Goal: Task Accomplishment & Management: Complete application form

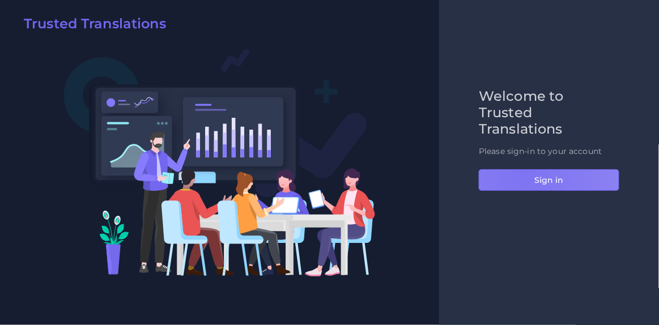
click at [523, 173] on button "Sign in" at bounding box center [549, 180] width 140 height 22
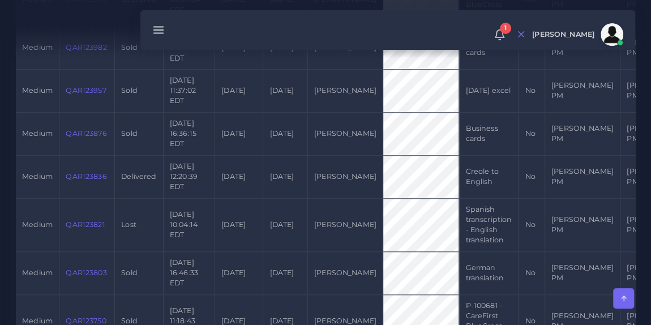
scroll to position [780, 0]
click at [84, 180] on link "QAR123836" at bounding box center [86, 176] width 41 height 8
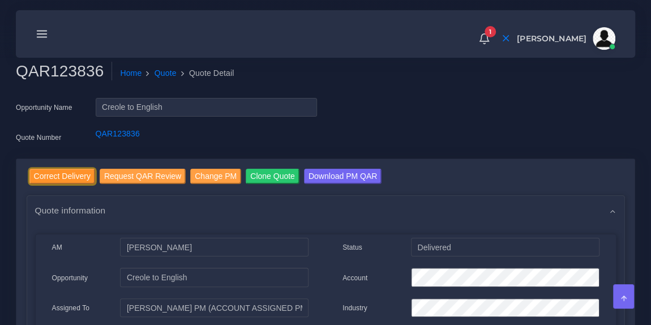
click at [60, 179] on input "Correct Delivery" at bounding box center [62, 176] width 66 height 15
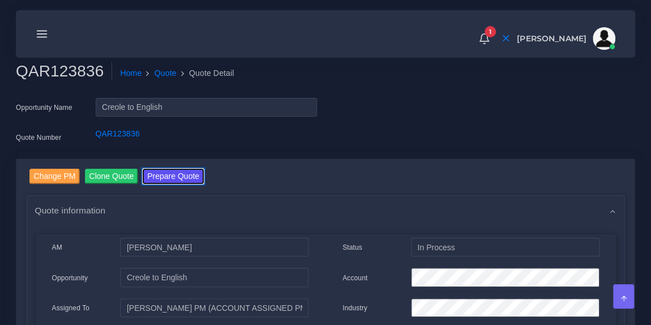
click at [181, 173] on button "Prepare Quote" at bounding box center [173, 176] width 61 height 15
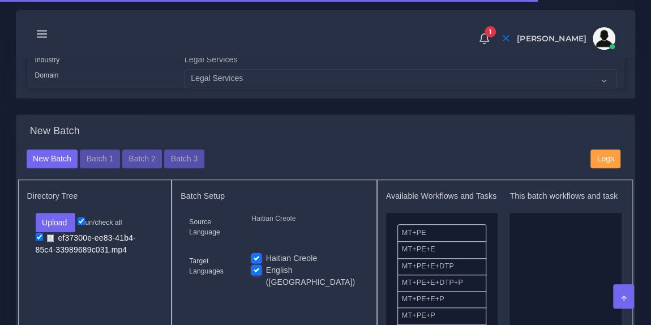
scroll to position [342, 0]
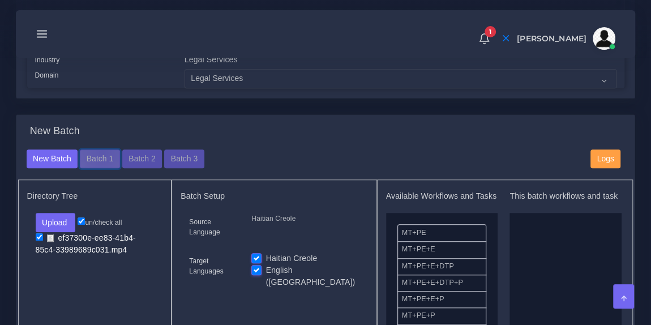
click at [101, 160] on button "Batch 1" at bounding box center [100, 159] width 40 height 19
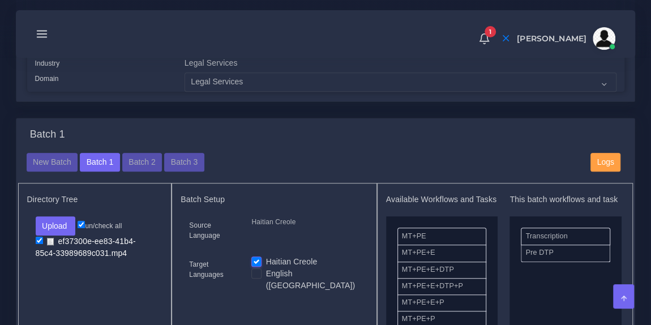
scroll to position [342, 0]
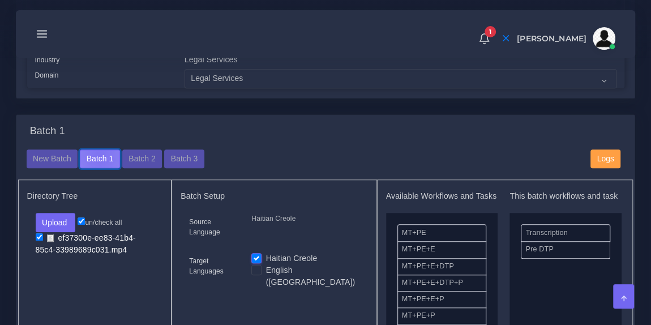
click at [98, 164] on button "Batch 1" at bounding box center [100, 159] width 40 height 19
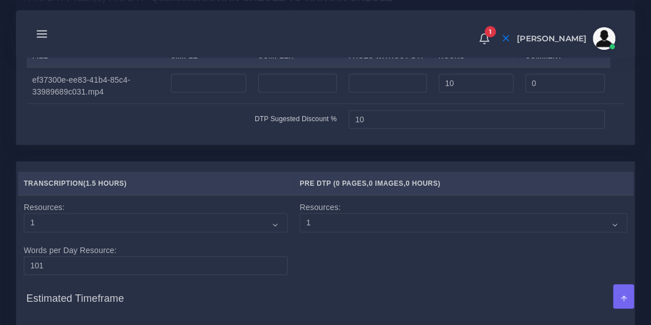
scroll to position [1107, 0]
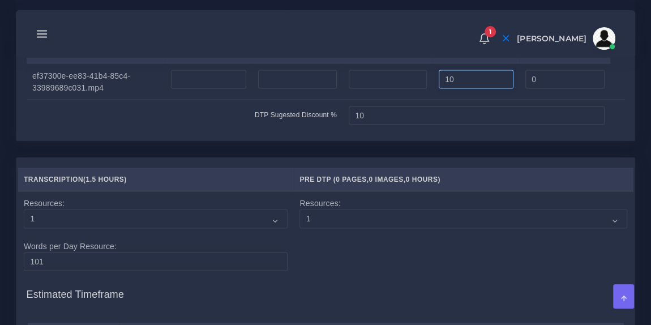
click at [457, 90] on input "10" at bounding box center [476, 79] width 75 height 19
type input "1"
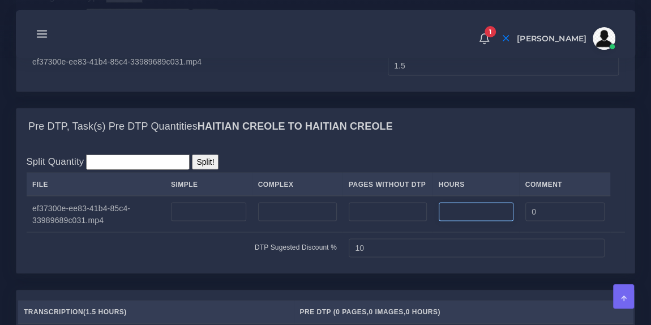
scroll to position [980, 0]
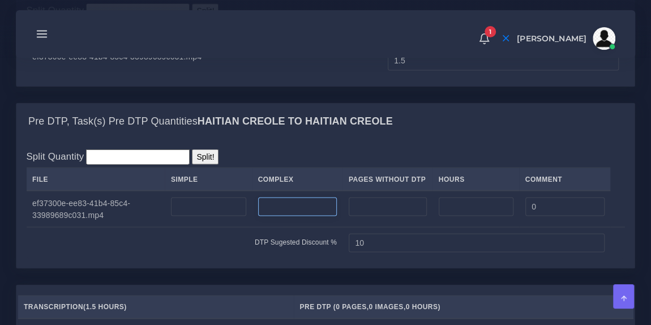
click at [272, 216] on input "number" at bounding box center [297, 206] width 79 height 19
type input "1355"
click at [327, 181] on div "Split Quantity Split! File Simple Complex Pages Without DTP Hours Comment 1355 …" at bounding box center [325, 203] width 619 height 129
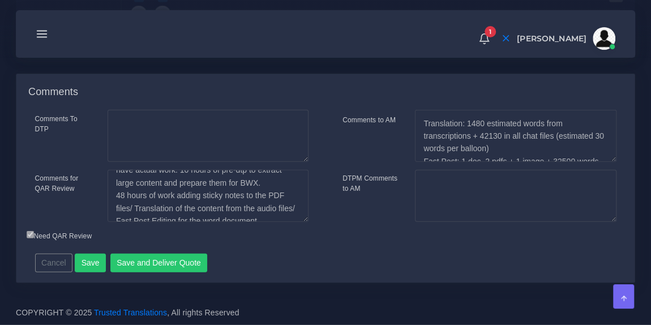
scroll to position [52, 0]
drag, startPoint x: 115, startPoint y: 194, endPoint x: 122, endPoint y: 194, distance: 6.8
click at [122, 194] on textarea "9 min of audio in Haitian Creole, terrible quality: 1.5 hour of transcription 2…" at bounding box center [208, 196] width 201 height 52
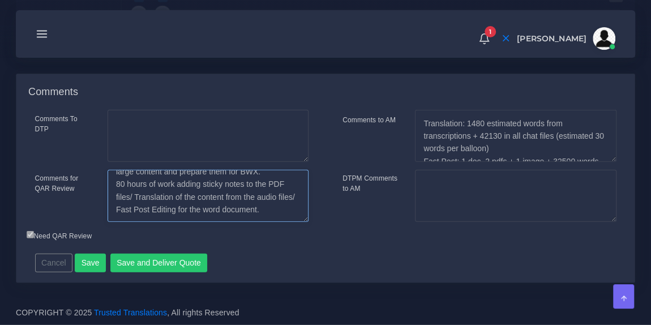
scroll to position [63, 0]
type textarea "9 min of audio in Haitian Creole, terrible quality: 1.5 hour of transcription 2…"
click at [279, 237] on div "Need QAR Review" at bounding box center [249, 237] width 462 height 15
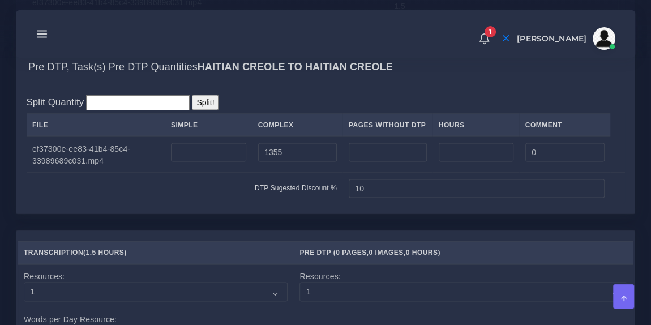
scroll to position [1035, 0]
click at [314, 161] on input "1355" at bounding box center [297, 151] width 79 height 19
type input "1"
click at [454, 161] on input "number" at bounding box center [476, 151] width 75 height 19
type input "3"
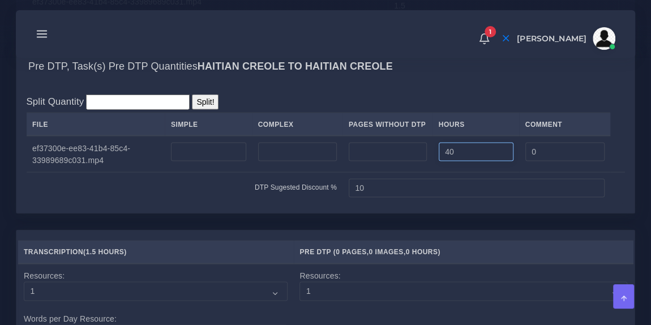
type input "40"
click at [432, 84] on div "Pre DTP, Task(s) Pre DTP Quantities Haitian Creole TO Haitian Creole" at bounding box center [325, 66] width 619 height 36
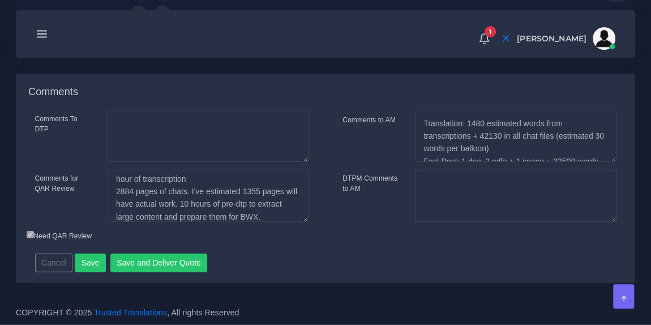
scroll to position [17, 0]
click at [198, 203] on textarea "9 min of audio in Haitian Creole, terrible quality: 1.5 hour of transcription 2…" at bounding box center [208, 196] width 201 height 52
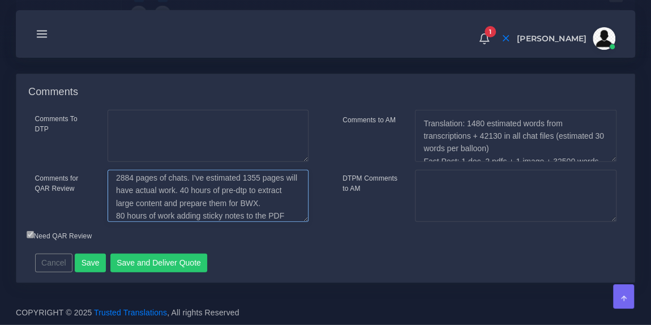
scroll to position [30, 0]
click at [188, 203] on textarea "9 min of audio in Haitian Creole, terrible quality: 1.5 hour of transcription 2…" at bounding box center [208, 196] width 201 height 52
click at [274, 191] on textarea "9 min of audio in Haitian Creole, terrible quality: 1.5 hour of transcription 2…" at bounding box center [208, 196] width 201 height 52
click at [198, 191] on textarea "9 min of audio in Haitian Creole, terrible quality: 1.5 hour of transcription 2…" at bounding box center [208, 196] width 201 height 52
click at [318, 253] on div "Cancel Save Save and Deliver Quote Remember to fill in the estimated time for e…" at bounding box center [251, 259] width 449 height 28
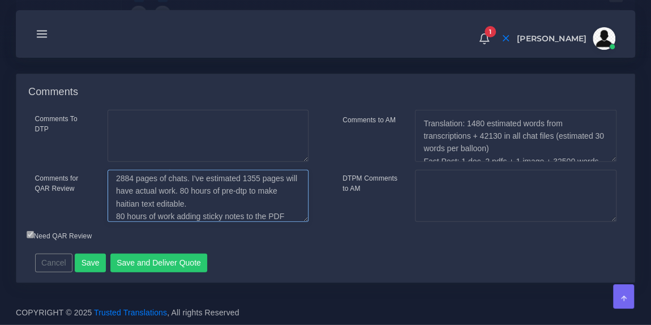
click at [195, 191] on textarea "9 min of audio in Haitian Creole, terrible quality: 1.5 hour of transcription 2…" at bounding box center [208, 196] width 201 height 52
click at [236, 251] on div "Cancel Save Save and Deliver Quote Remember to fill in the estimated time for e…" at bounding box center [251, 259] width 449 height 28
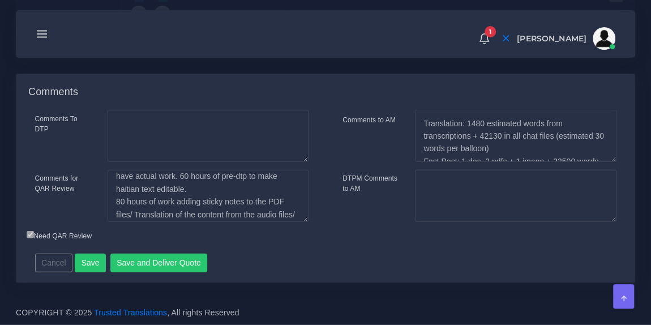
scroll to position [46, 0]
click at [121, 202] on textarea "9 min of audio in Haitian Creole, terrible quality: 1.5 hour of transcription 2…" at bounding box center [208, 196] width 201 height 52
click at [286, 208] on textarea "9 min of audio in Haitian Creole, terrible quality: 1.5 hour of transcription 2…" at bounding box center [208, 196] width 201 height 52
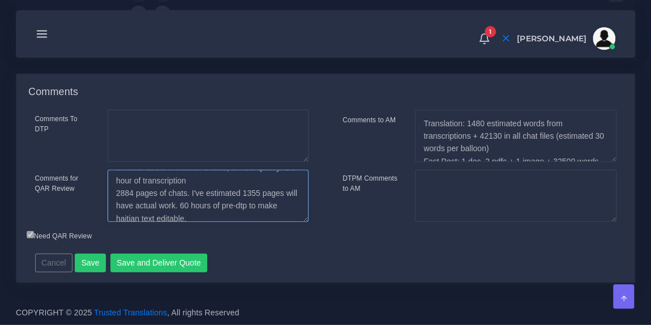
scroll to position [22, 0]
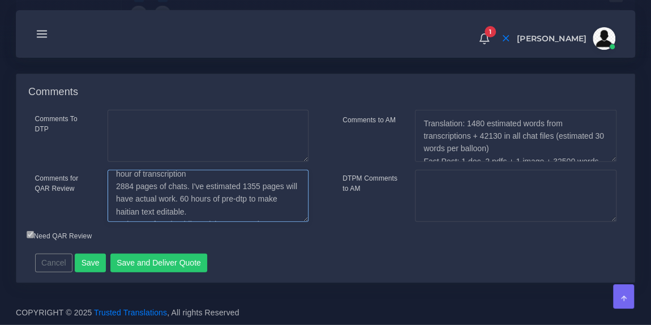
click at [195, 198] on textarea "9 min of audio in Haitian Creole, terrible quality: 1.5 hour of transcription 2…" at bounding box center [208, 196] width 201 height 52
click at [206, 206] on textarea "9 min of audio in Haitian Creole, terrible quality: 1.5 hour of transcription 2…" at bounding box center [208, 196] width 201 height 52
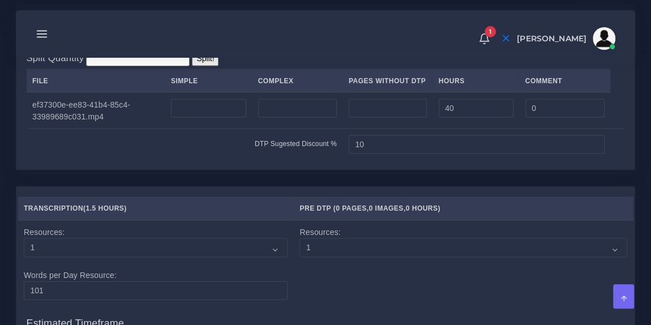
scroll to position [1079, 0]
type textarea "9 min of audio in Haitian Creole, terrible quality: 1.5 hour of transcription 2…"
click at [451, 118] on input "40" at bounding box center [476, 108] width 75 height 19
type input "80"
click at [411, 92] on div "Split Quantity Split! File Simple Complex Pages Without DTP Hours Comment 80 0" at bounding box center [326, 104] width 599 height 109
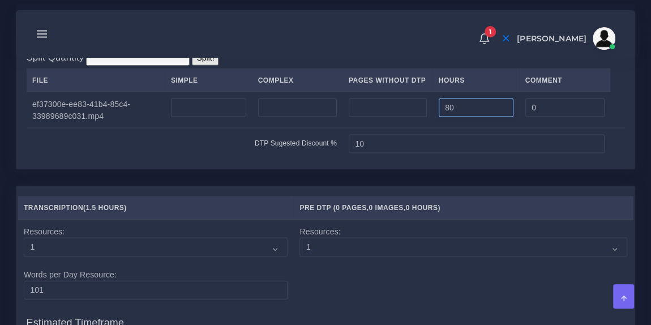
click at [451, 118] on input "80" at bounding box center [476, 108] width 75 height 19
click at [419, 84] on div "Split Quantity Split! File Simple Complex Pages Without DTP Hours Comment 80 0 …" at bounding box center [325, 104] width 619 height 129
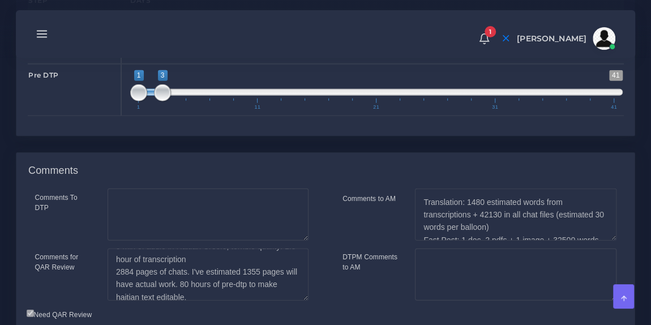
scroll to position [1407, 0]
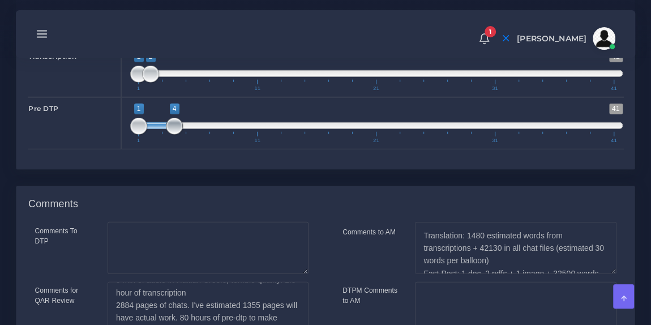
type input "1;5"
drag, startPoint x: 165, startPoint y: 166, endPoint x: 193, endPoint y: 167, distance: 27.8
click at [193, 135] on span at bounding box center [186, 126] width 17 height 17
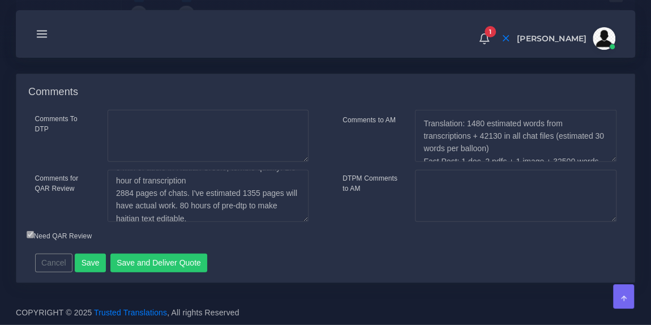
scroll to position [1557, 0]
click at [92, 258] on button "Save" at bounding box center [90, 263] width 31 height 19
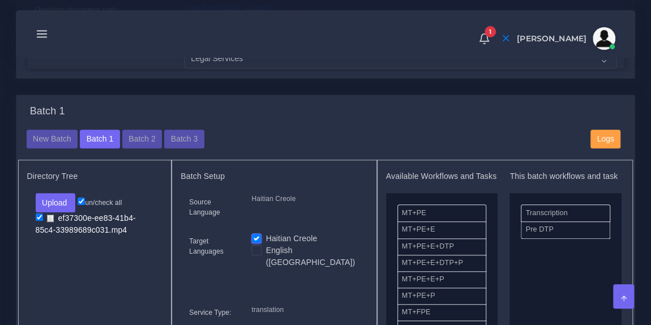
scroll to position [350, 0]
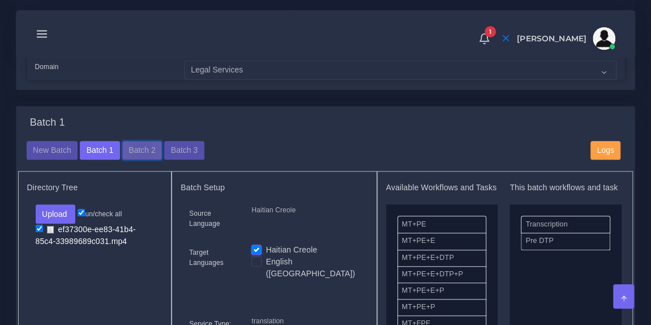
click at [139, 156] on button "Batch 2" at bounding box center [142, 150] width 40 height 19
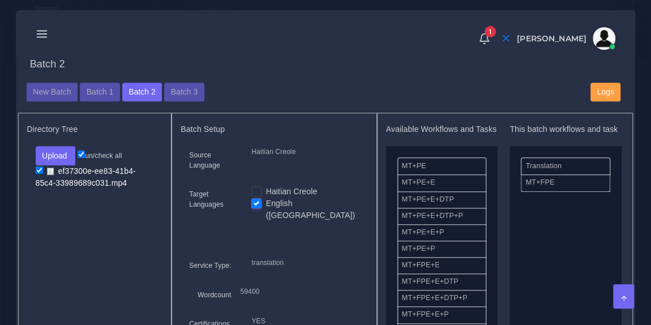
scroll to position [444, 0]
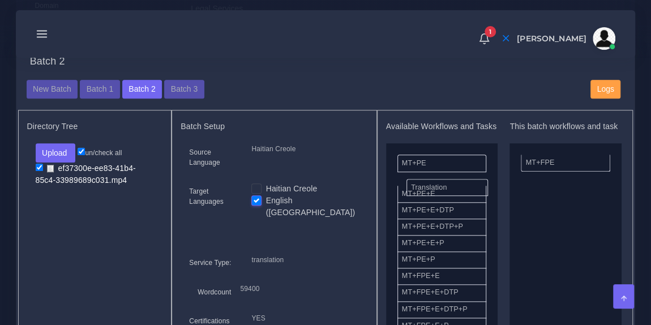
drag, startPoint x: 544, startPoint y: 176, endPoint x: 429, endPoint y: 191, distance: 115.9
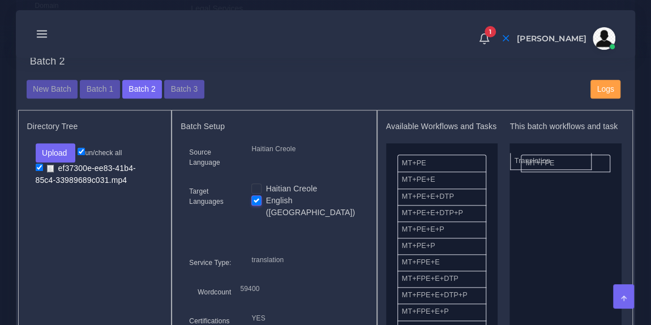
drag, startPoint x: 435, startPoint y: 192, endPoint x: 556, endPoint y: 162, distance: 124.9
drag, startPoint x: 552, startPoint y: 180, endPoint x: 554, endPoint y: 202, distance: 22.2
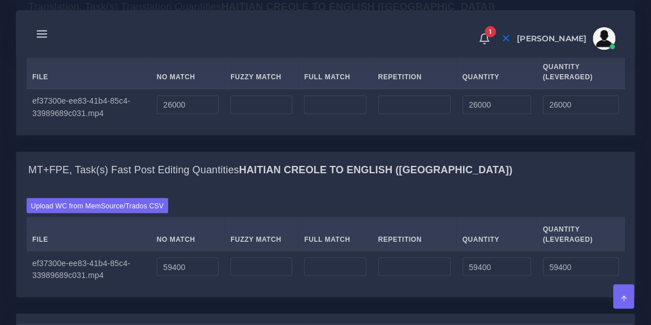
scroll to position [961, 0]
drag, startPoint x: 200, startPoint y: 149, endPoint x: 118, endPoint y: 139, distance: 82.1
click at [118, 125] on tr "ef37300e-ee83-41b4-85c4-33989689c031.mp4 26000 26000 26000" at bounding box center [326, 107] width 599 height 36
type input "1480"
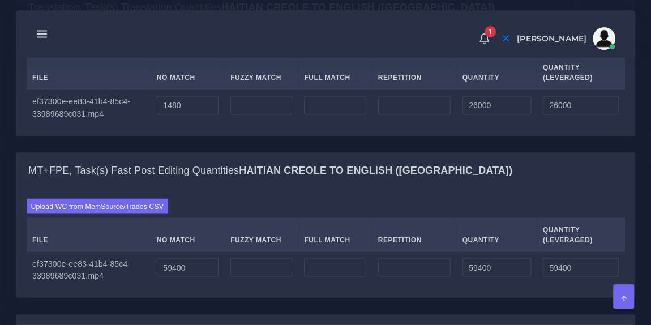
type input "1480"
click at [303, 71] on div "Upload WC from MemSource/Trados CSV Change Unit Type Word File No Match Fuzzy M…" at bounding box center [325, 80] width 619 height 109
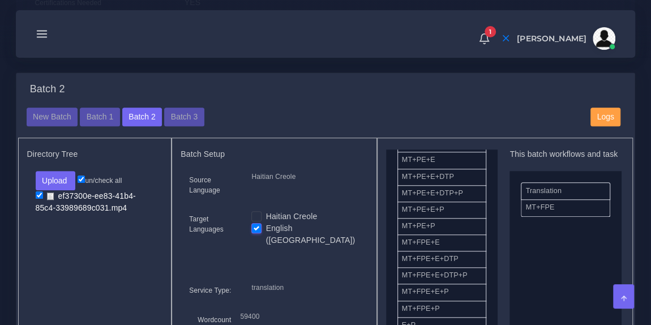
scroll to position [46, 0]
drag, startPoint x: 536, startPoint y: 223, endPoint x: 421, endPoint y: 235, distance: 115.1
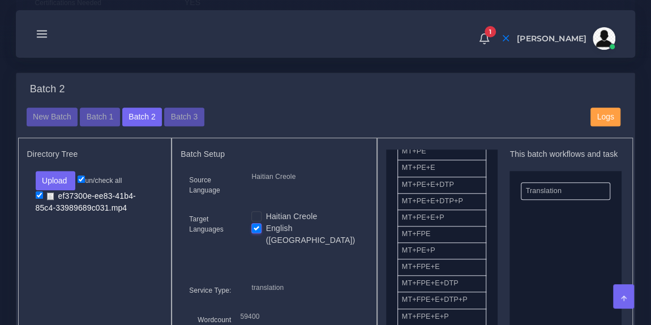
scroll to position [43, 0]
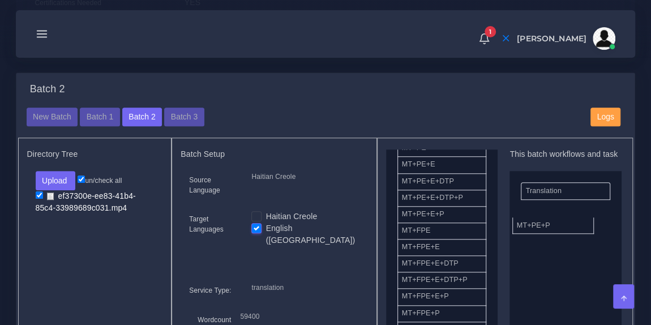
drag, startPoint x: 449, startPoint y: 262, endPoint x: 564, endPoint y: 233, distance: 118.7
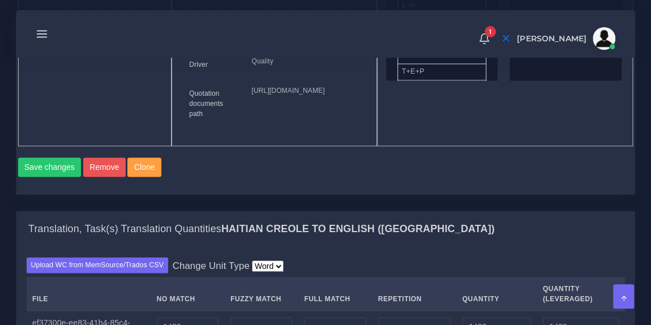
scroll to position [744, 0]
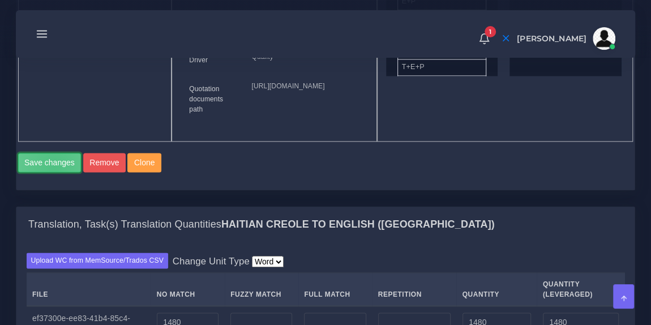
click at [54, 172] on button "Save changes" at bounding box center [49, 162] width 63 height 19
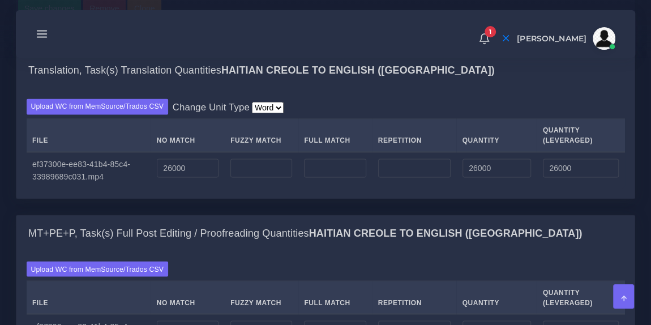
scroll to position [898, 0]
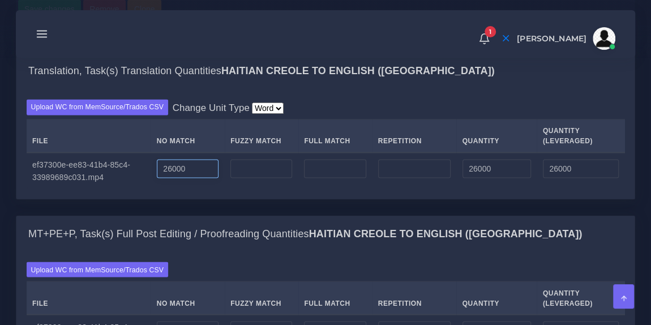
drag, startPoint x: 200, startPoint y: 209, endPoint x: 104, endPoint y: 202, distance: 96.6
click at [104, 189] on tr "ef37300e-ee83-41b4-85c4-33989689c031.mp4 26000 26000 26000" at bounding box center [326, 170] width 599 height 36
type input "1480"
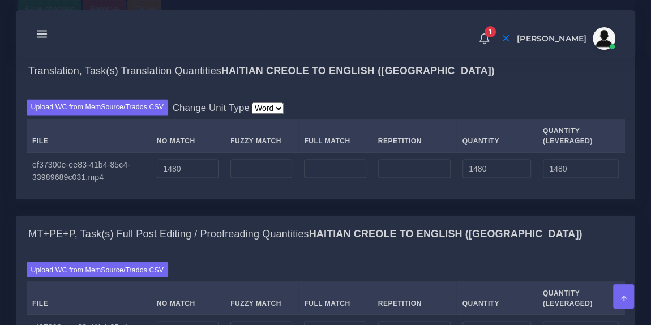
click at [318, 134] on div "Upload WC from MemSource/Trados CSV Change Unit Type Word File No Match Fuzzy M…" at bounding box center [325, 144] width 619 height 109
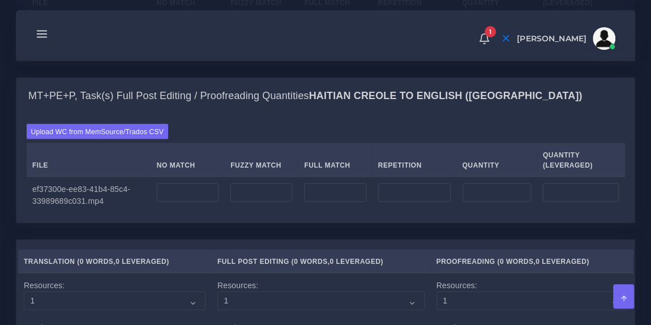
scroll to position [1037, 0]
click at [403, 202] on input "number" at bounding box center [414, 191] width 73 height 19
type input "5209"
type input "1302"
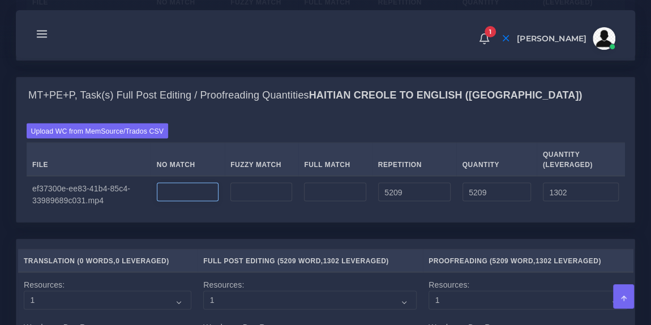
click at [180, 202] on input "number" at bounding box center [188, 191] width 62 height 19
type input "0"
type input "130000"
type input "135209"
type input "131302"
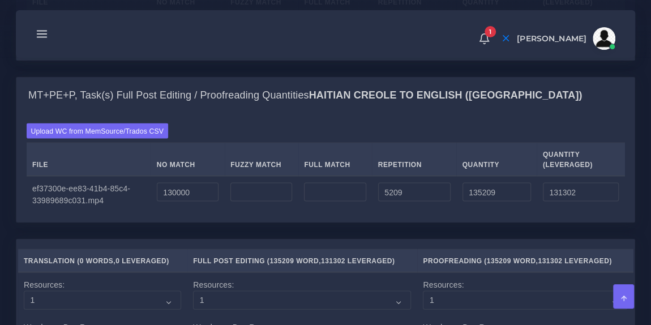
click at [249, 169] on div "Upload WC from MemSource/Trados CSV File No Match Fuzzy Match Full Match Repeti…" at bounding box center [326, 167] width 599 height 89
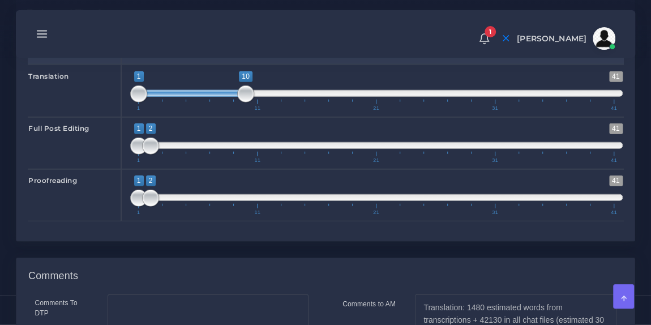
scroll to position [1399, 0]
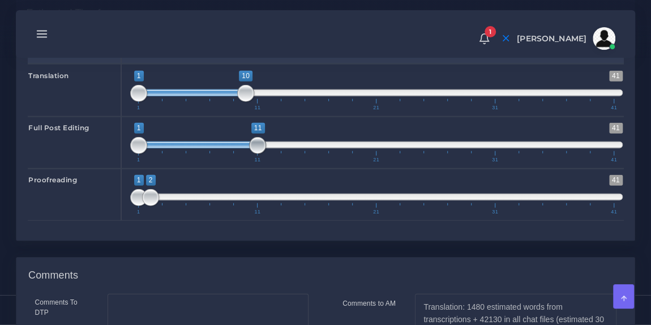
drag, startPoint x: 149, startPoint y: 181, endPoint x: 253, endPoint y: 190, distance: 104.6
click at [253, 154] on span at bounding box center [257, 145] width 17 height 17
type input "3;13"
drag, startPoint x: 208, startPoint y: 182, endPoint x: 235, endPoint y: 185, distance: 27.3
click at [235, 148] on span at bounding box center [222, 145] width 119 height 7
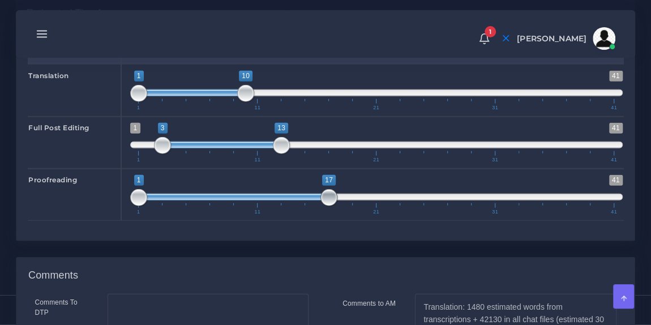
drag, startPoint x: 153, startPoint y: 236, endPoint x: 333, endPoint y: 246, distance: 179.9
click at [333, 215] on span "1 41 1 17 1 — 17 1 11 21 31 41" at bounding box center [376, 195] width 493 height 40
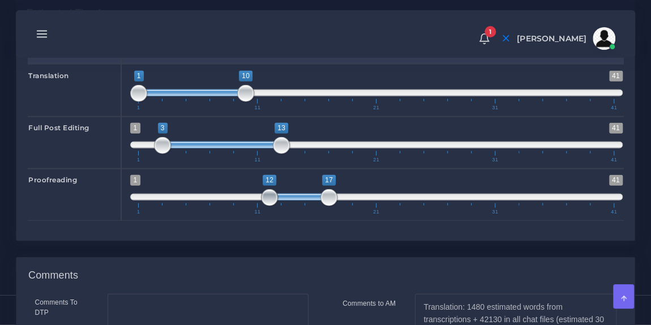
type input "13;17"
drag, startPoint x: 134, startPoint y: 233, endPoint x: 278, endPoint y: 237, distance: 143.4
click at [278, 206] on span at bounding box center [281, 197] width 17 height 17
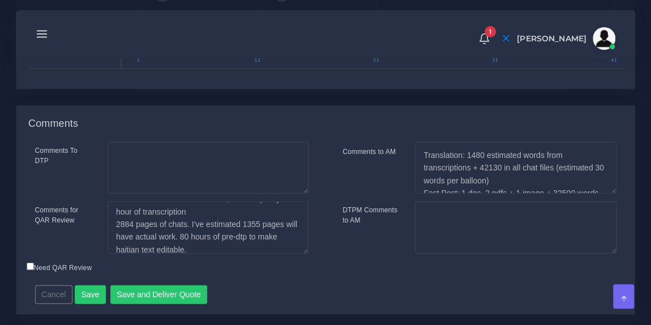
scroll to position [16, 0]
click at [189, 254] on textarea "9 min of audio in Haitian Creole, terrible quality: 1.5 hour of transcription 2…" at bounding box center [208, 228] width 201 height 52
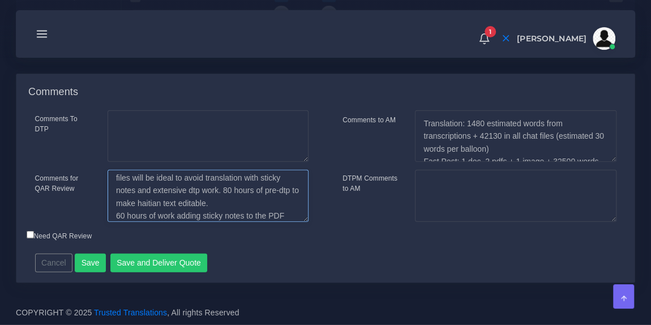
scroll to position [54, 0]
click at [245, 192] on textarea "9 min of audio in Haitian Creole, terrible quality: 1.5 hour of transcription 2…" at bounding box center [208, 196] width 201 height 52
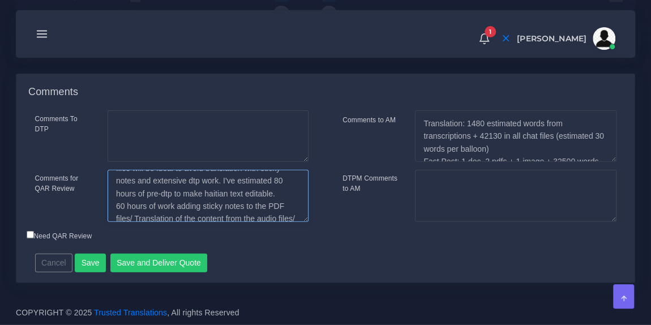
scroll to position [66, 0]
drag, startPoint x: 116, startPoint y: 206, endPoint x: 132, endPoint y: 214, distance: 18.0
click at [132, 214] on textarea "9 min of audio in Haitian Creole, terrible quality: 1.5 hour of transcription 2…" at bounding box center [208, 196] width 201 height 52
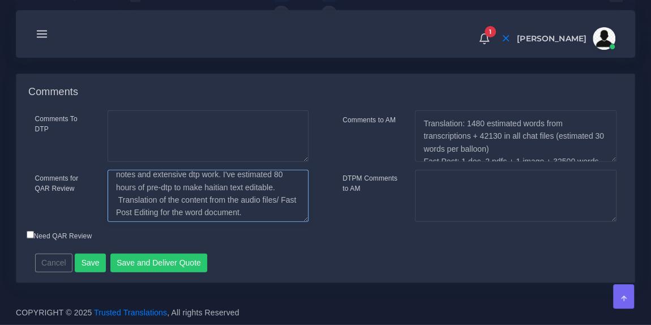
scroll to position [76, 0]
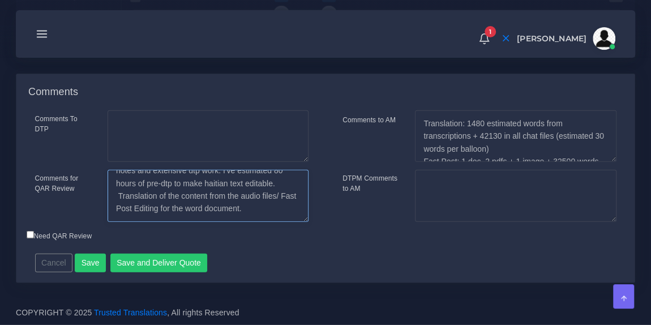
drag, startPoint x: 116, startPoint y: 206, endPoint x: 263, endPoint y: 212, distance: 147.4
click at [263, 212] on textarea "9 min of audio in Haitian Creole, terrible quality: 1.5 hour of transcription 2…" at bounding box center [208, 196] width 201 height 52
type textarea "9 min of audio in Haitian Creole, terrible quality: 1.5 hour of transcription 2…"
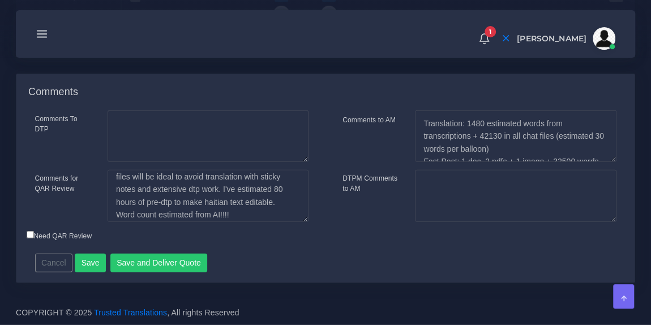
click at [262, 231] on div "Need QAR Review" at bounding box center [249, 237] width 462 height 15
click at [91, 264] on button "Save" at bounding box center [90, 263] width 31 height 19
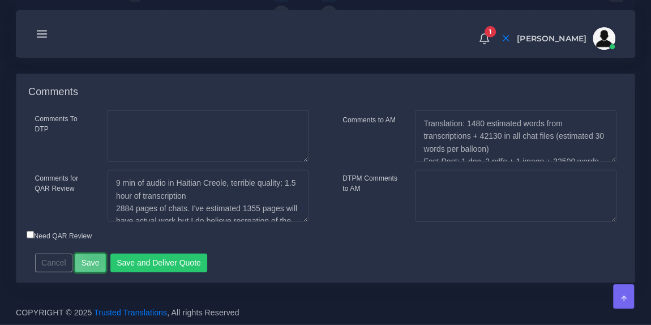
click at [92, 258] on button "Save" at bounding box center [90, 263] width 31 height 19
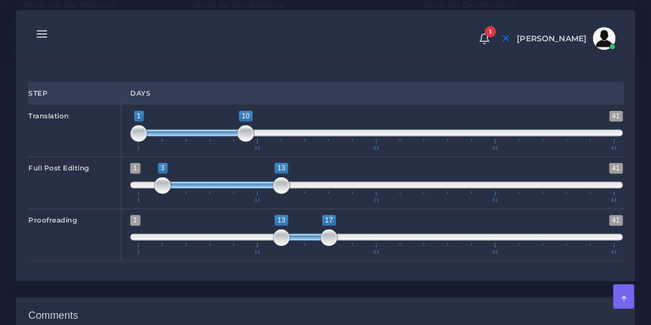
scroll to position [1359, 0]
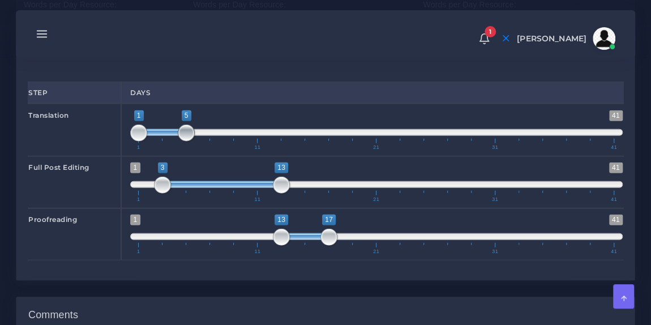
type input "1;4"
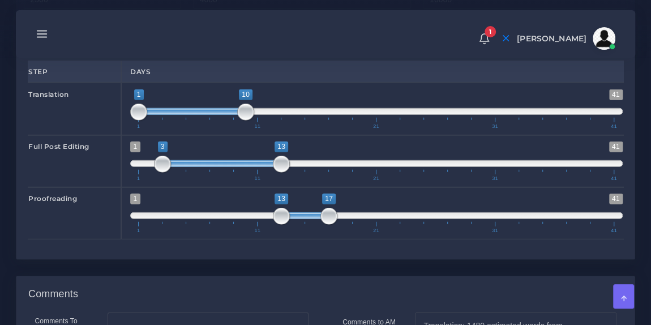
scroll to position [1381, 0]
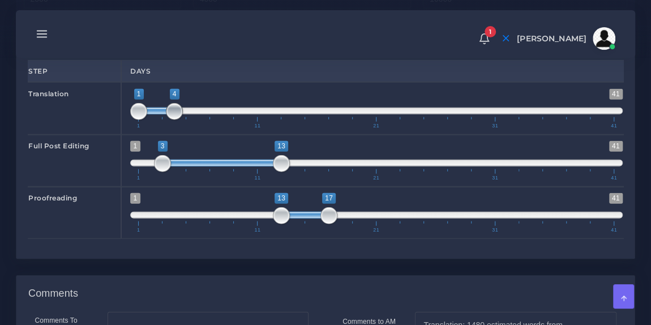
drag, startPoint x: 245, startPoint y: 150, endPoint x: 169, endPoint y: 150, distance: 76.5
click at [169, 120] on span at bounding box center [174, 111] width 17 height 17
click at [153, 114] on span at bounding box center [157, 111] width 36 height 7
type input "4;7"
drag, startPoint x: 159, startPoint y: 148, endPoint x: 192, endPoint y: 154, distance: 33.8
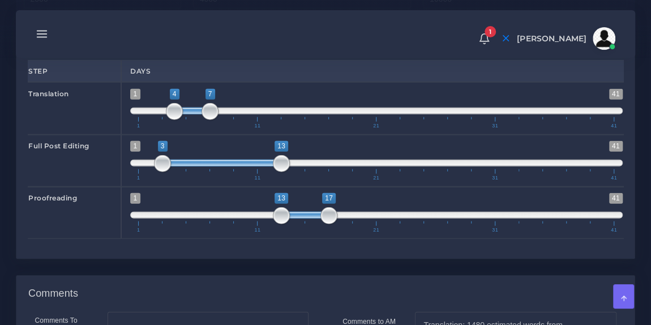
click at [192, 129] on span "1 41 4 7 4 — 7 1 11 21 31 41" at bounding box center [376, 109] width 493 height 40
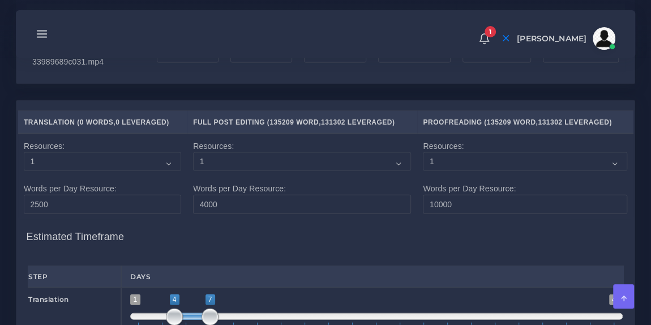
scroll to position [1178, 0]
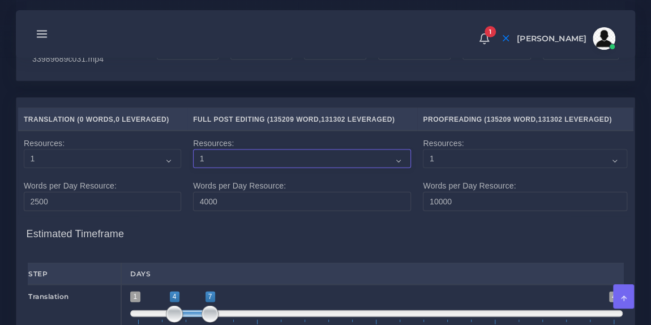
click at [223, 169] on select "1 2 3 4 5 6 7 8 9 10" at bounding box center [302, 159] width 218 height 19
click at [193, 169] on select "1 2 3 4 5 6 7 8 9 10" at bounding box center [302, 159] width 218 height 19
click at [219, 169] on select "1 2 3 4 5 6 7 8 9 10" at bounding box center [302, 159] width 218 height 19
select select "4"
click at [193, 169] on select "1 2 3 4 5 6 7 8 9 10" at bounding box center [302, 159] width 218 height 19
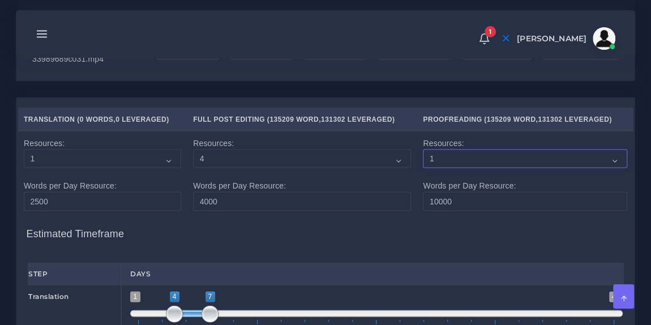
click at [458, 169] on select "1 2 3 4 5 6 7 8 9 10" at bounding box center [525, 159] width 205 height 19
select select "3"
click at [423, 169] on select "1 2 3 4 5 6 7 8 9 10" at bounding box center [525, 159] width 205 height 19
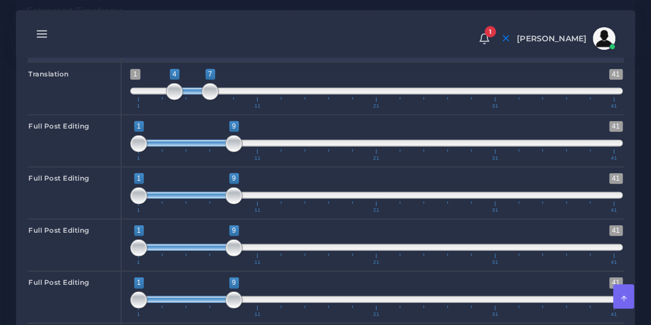
scroll to position [1402, 0]
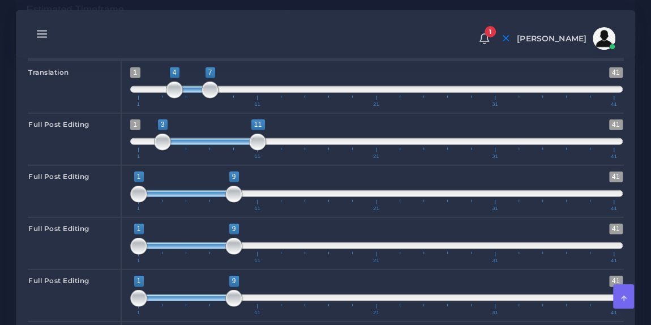
type input "4;12"
drag, startPoint x: 180, startPoint y: 178, endPoint x: 218, endPoint y: 178, distance: 37.4
click at [218, 145] on span at bounding box center [221, 141] width 95 height 7
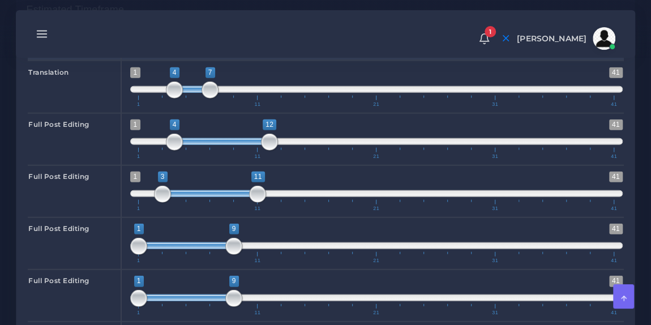
type input "4;12"
drag, startPoint x: 189, startPoint y: 233, endPoint x: 231, endPoint y: 231, distance: 42.0
click at [231, 197] on span at bounding box center [221, 193] width 95 height 7
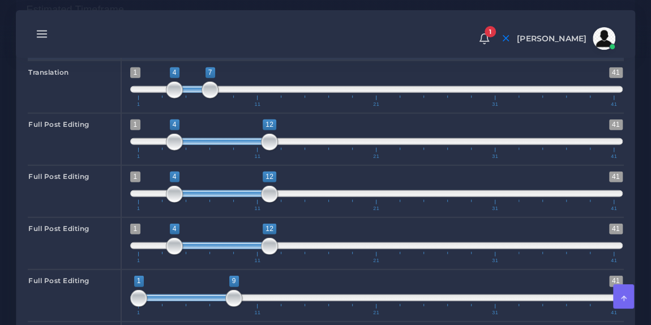
drag, startPoint x: 189, startPoint y: 283, endPoint x: 232, endPoint y: 283, distance: 43.1
click at [232, 249] on span at bounding box center [221, 245] width 95 height 7
type input "5;13"
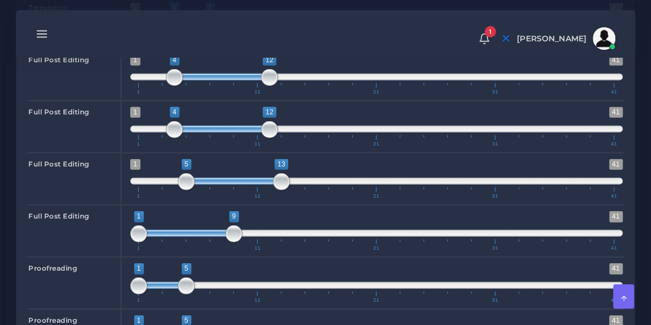
scroll to position [1480, 0]
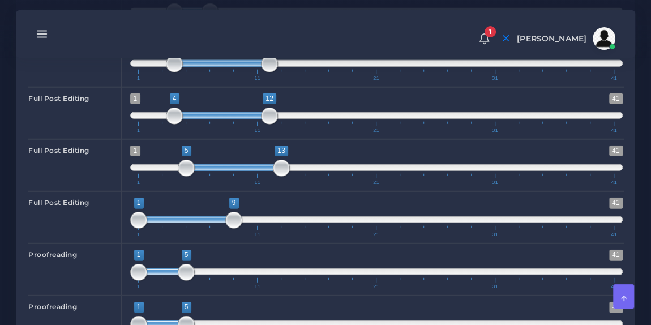
type input "4;12"
drag, startPoint x: 193, startPoint y: 255, endPoint x: 234, endPoint y: 256, distance: 41.4
click at [234, 223] on span at bounding box center [221, 219] width 95 height 7
type input "4;12"
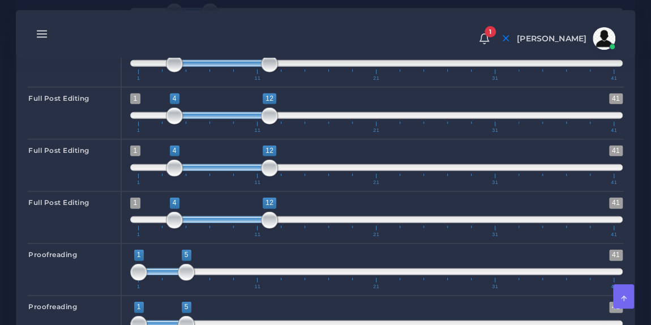
drag, startPoint x: 227, startPoint y: 206, endPoint x: 216, endPoint y: 206, distance: 10.8
click at [216, 171] on span at bounding box center [221, 167] width 95 height 7
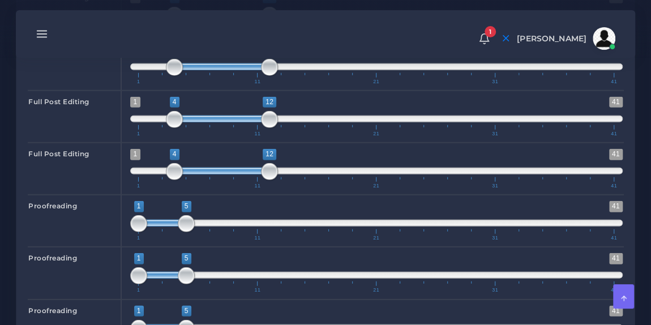
scroll to position [1541, 0]
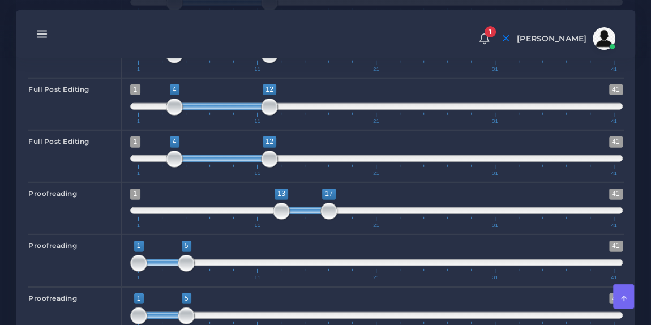
type input "12;16"
drag, startPoint x: 162, startPoint y: 247, endPoint x: 294, endPoint y: 250, distance: 132.0
click at [294, 214] on span at bounding box center [294, 210] width 48 height 7
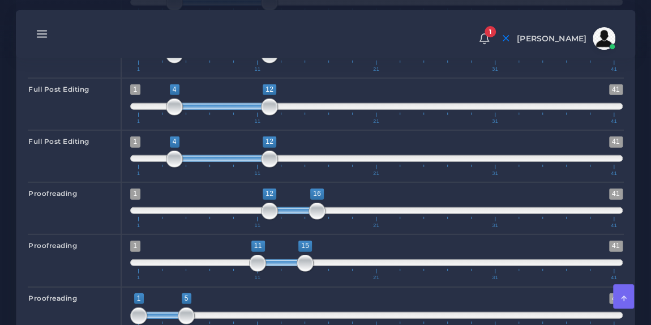
type input "12;16"
drag, startPoint x: 157, startPoint y: 299, endPoint x: 289, endPoint y: 295, distance: 131.5
click at [289, 280] on span "1 41 12 16 12 — 16 1 11 21 31 41" at bounding box center [376, 261] width 493 height 40
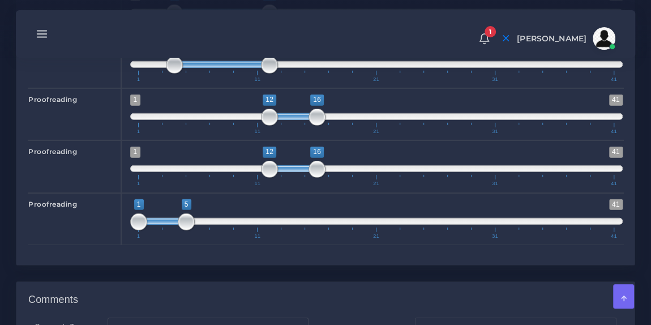
scroll to position [1636, 0]
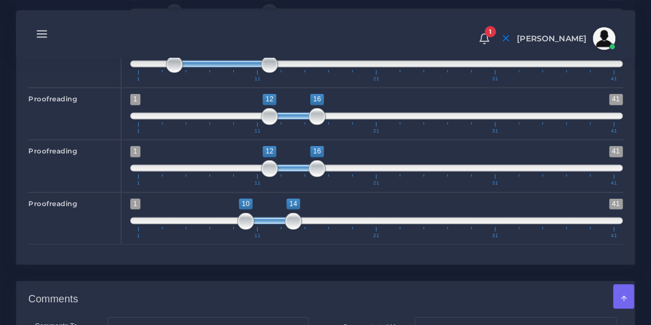
type input "12;16"
drag, startPoint x: 165, startPoint y: 254, endPoint x: 298, endPoint y: 259, distance: 132.7
click at [298, 238] on span "1 41 12 16 12 — 16 1 11 21 31 41" at bounding box center [376, 219] width 493 height 40
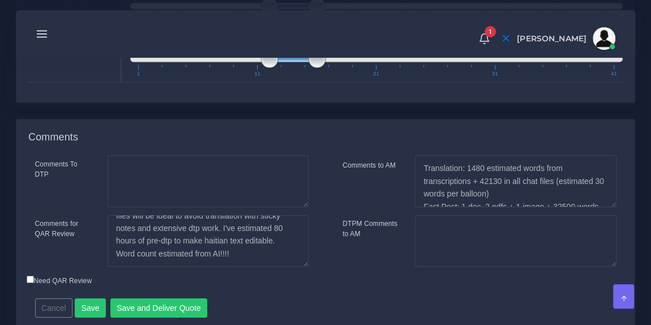
scroll to position [1877, 0]
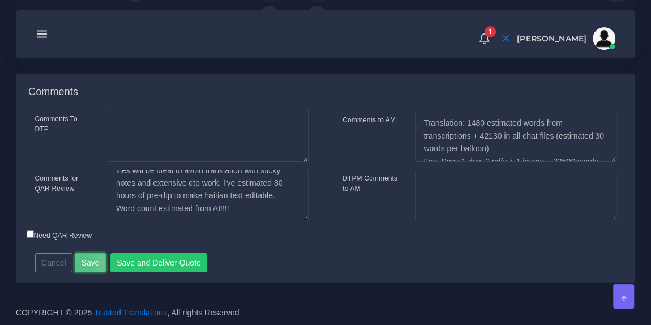
click at [79, 264] on button "Save" at bounding box center [90, 262] width 31 height 19
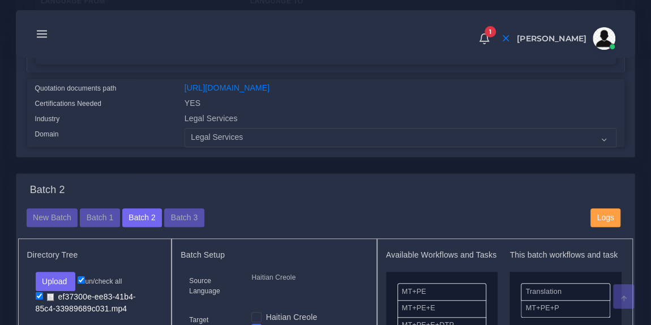
scroll to position [319, 0]
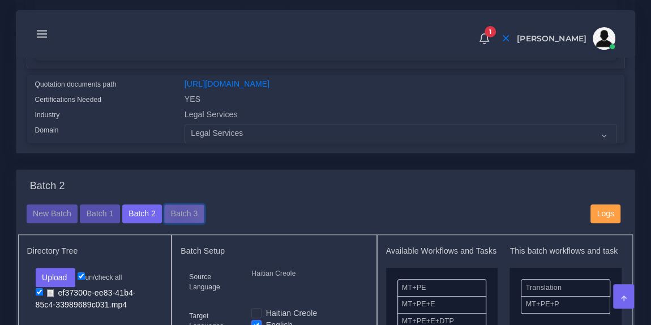
click at [175, 222] on button "Batch 3" at bounding box center [184, 214] width 40 height 19
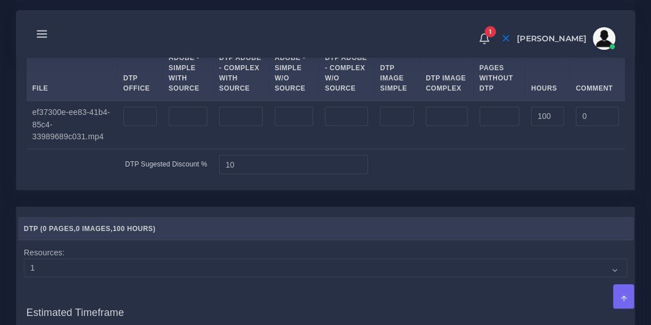
scroll to position [946, 0]
click at [551, 127] on input "100" at bounding box center [547, 117] width 33 height 19
type input "1"
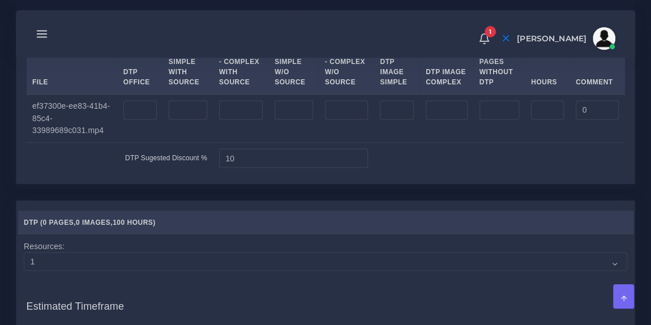
scroll to position [952, 0]
click at [533, 121] on input "number" at bounding box center [547, 110] width 33 height 19
type input "3"
type input "20"
click at [502, 144] on td at bounding box center [500, 119] width 52 height 49
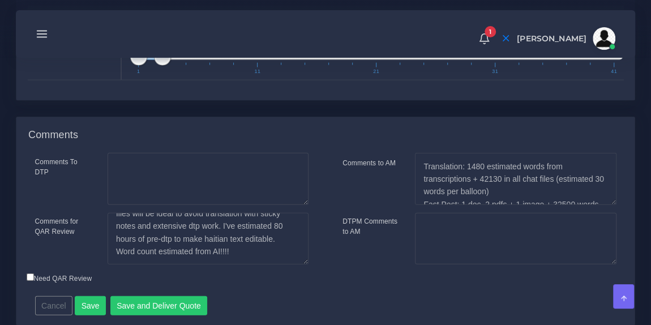
scroll to position [1283, 0]
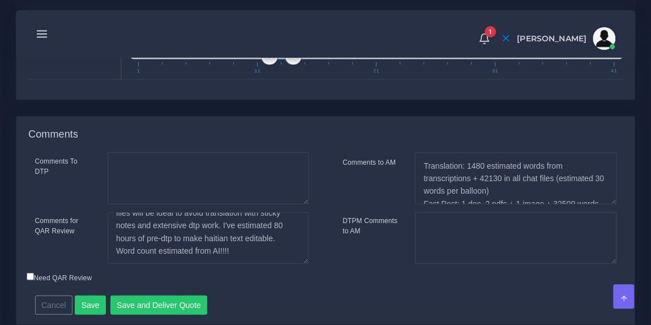
type input "13;15"
drag, startPoint x: 150, startPoint y: 96, endPoint x: 292, endPoint y: 104, distance: 142.9
click at [292, 74] on span "1 41 13 15 13 — 15 1 11 21 31 41" at bounding box center [376, 54] width 493 height 40
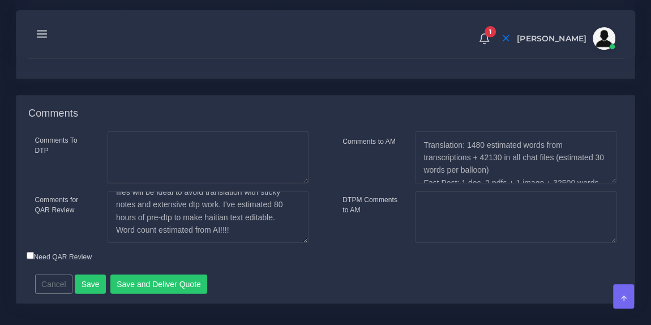
scroll to position [1364, 0]
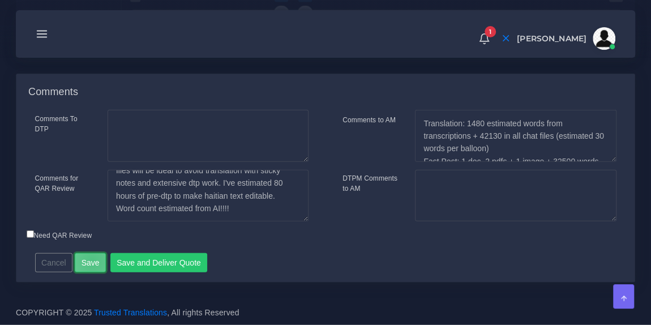
click at [90, 262] on button "Save" at bounding box center [90, 262] width 31 height 19
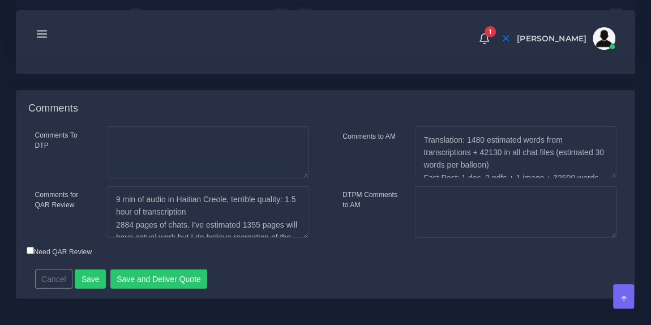
scroll to position [1344, 0]
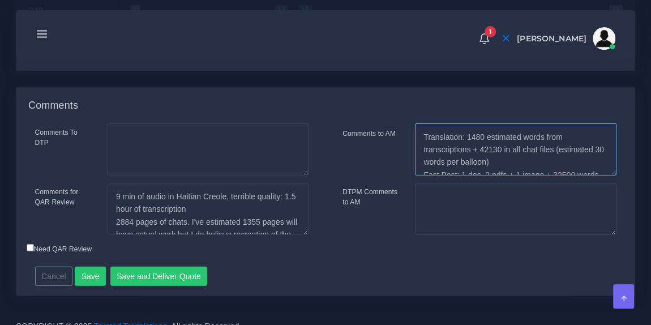
click at [478, 176] on textarea "Translation: 1480 estimated words from transcriptions + 42130 in all chat files…" at bounding box center [515, 149] width 201 height 52
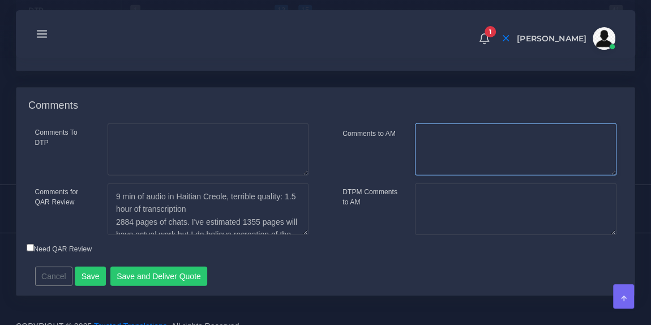
scroll to position [1396, 0]
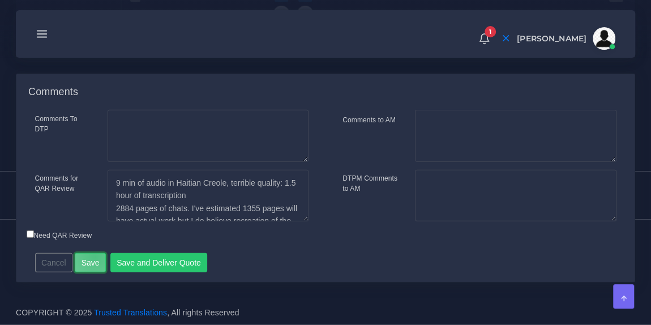
click at [92, 257] on button "Save" at bounding box center [90, 262] width 31 height 19
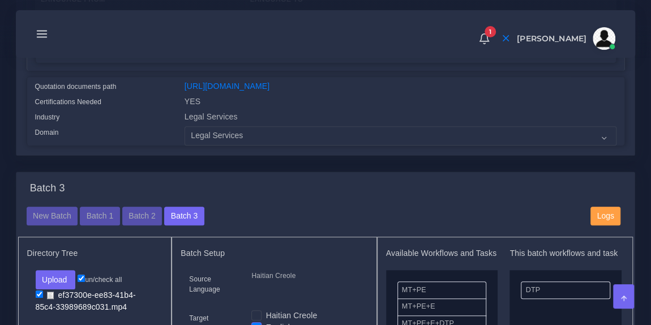
scroll to position [385, 0]
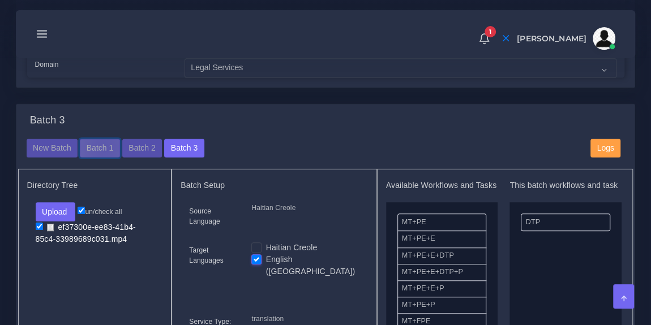
click at [103, 154] on button "Batch 1" at bounding box center [100, 148] width 40 height 19
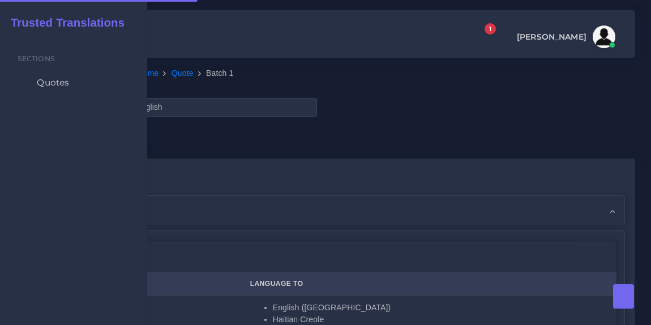
click at [96, 155] on div "Sections Quotes" at bounding box center [73, 180] width 147 height 290
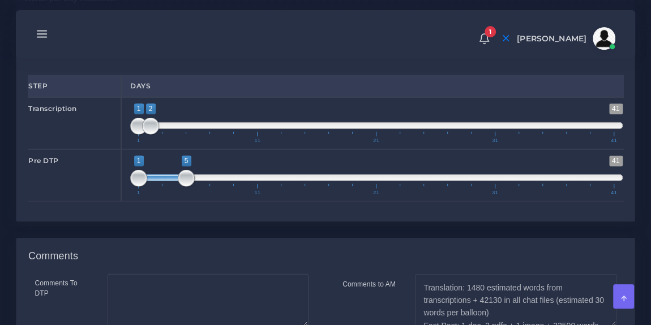
scroll to position [1358, 0]
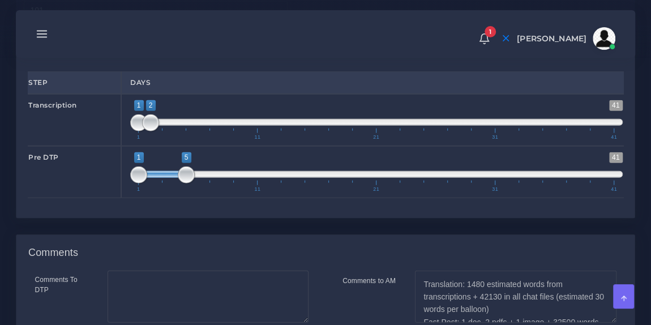
type input "1;3"
drag, startPoint x: 151, startPoint y: 163, endPoint x: 164, endPoint y: 160, distance: 13.3
click at [164, 131] on span at bounding box center [162, 122] width 17 height 17
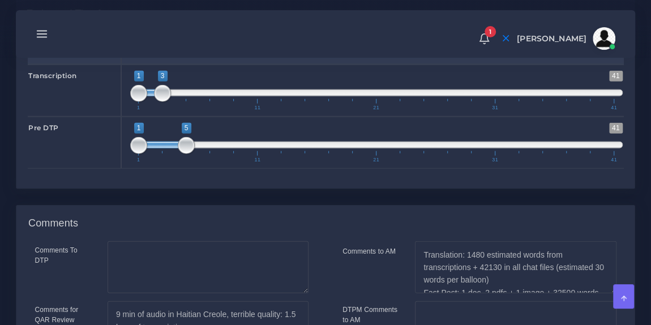
scroll to position [1388, 0]
type input "1;8"
drag, startPoint x: 189, startPoint y: 184, endPoint x: 219, endPoint y: 185, distance: 30.0
click at [219, 154] on span at bounding box center [222, 145] width 17 height 17
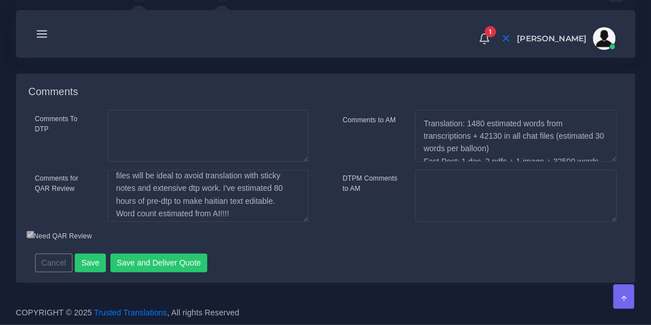
scroll to position [59, 0]
click at [86, 270] on button "Save" at bounding box center [90, 263] width 31 height 19
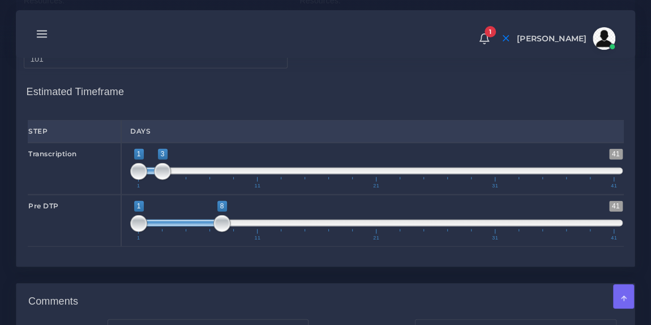
scroll to position [1301, 0]
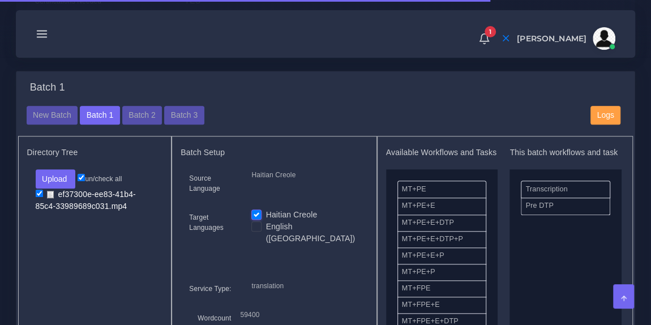
scroll to position [419, 0]
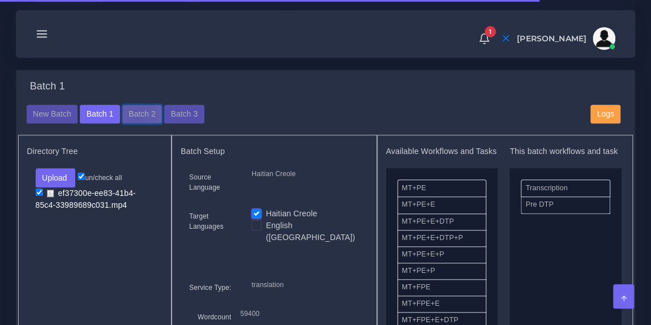
click at [133, 121] on button "Batch 2" at bounding box center [142, 114] width 40 height 19
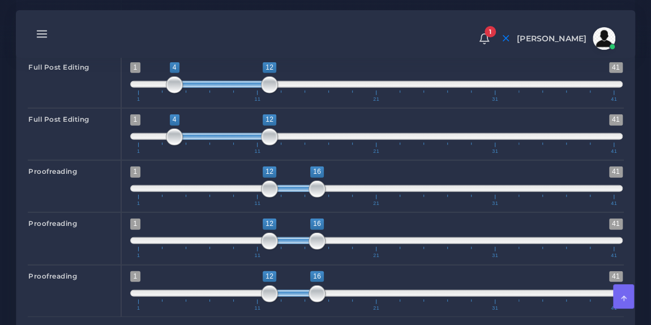
scroll to position [1532, 0]
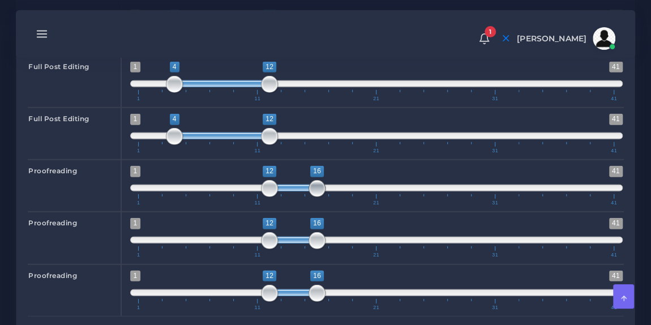
type input "12;17"
drag, startPoint x: 317, startPoint y: 226, endPoint x: 327, endPoint y: 225, distance: 10.2
click at [327, 197] on span at bounding box center [329, 188] width 17 height 17
type input "12;17"
drag, startPoint x: 319, startPoint y: 272, endPoint x: 335, endPoint y: 275, distance: 16.1
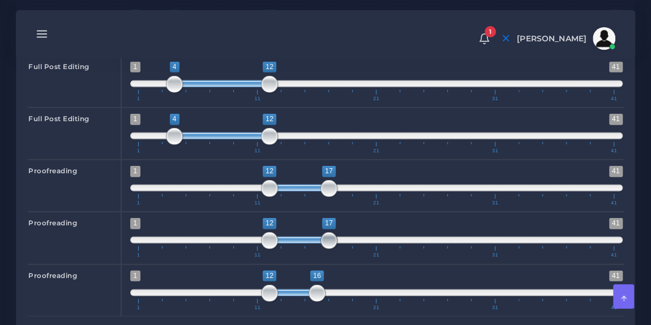
click at [335, 249] on span at bounding box center [329, 240] width 17 height 17
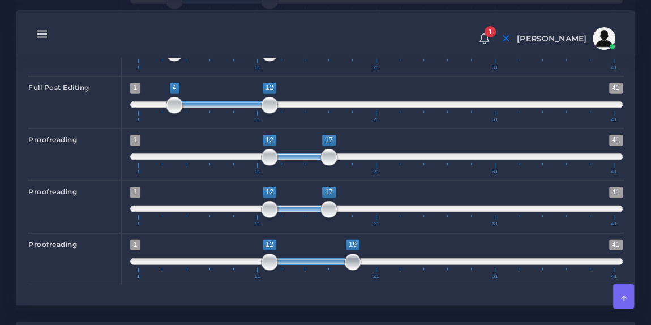
drag, startPoint x: 316, startPoint y: 296, endPoint x: 347, endPoint y: 297, distance: 31.2
click at [347, 271] on span at bounding box center [352, 262] width 17 height 17
type input "12;17"
drag, startPoint x: 352, startPoint y: 298, endPoint x: 330, endPoint y: 298, distance: 21.5
click at [330, 271] on span at bounding box center [329, 262] width 17 height 17
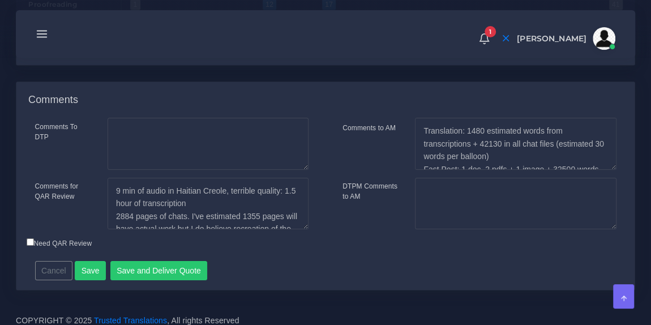
scroll to position [1845, 0]
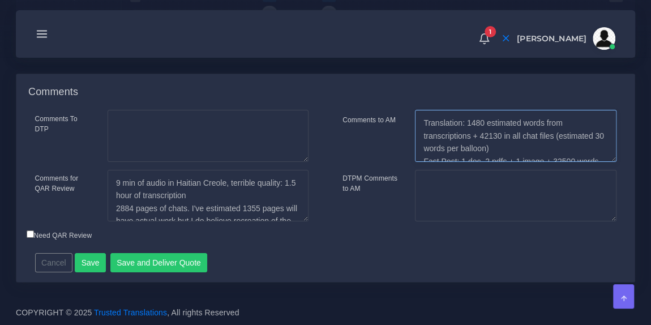
click at [445, 144] on textarea "Translation: 1480 estimated words from transcriptions + 42130 in all chat files…" at bounding box center [515, 136] width 201 height 52
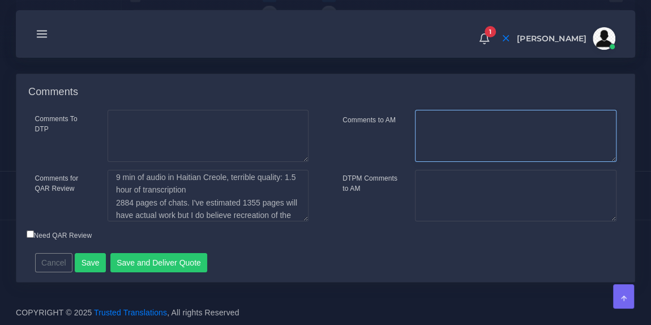
scroll to position [5, 0]
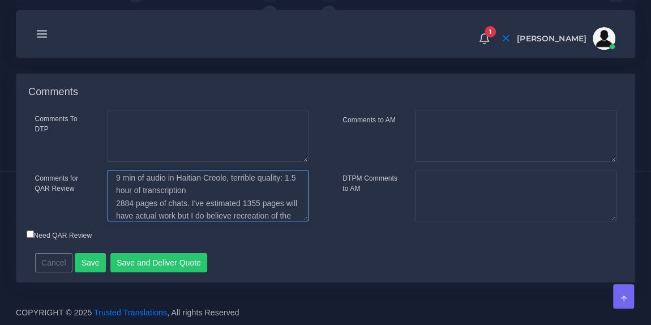
click at [203, 198] on textarea "9 min of audio in Haitian Creole, terrible quality: 1.5 hour of transcription 2…" at bounding box center [208, 196] width 201 height 52
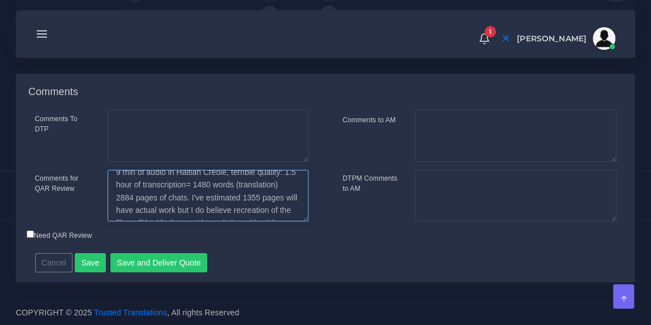
scroll to position [12, 0]
click at [186, 222] on textarea "9 min of audio in Haitian Creole, terrible quality: 1.5 hour of transcription 2…" at bounding box center [208, 196] width 201 height 52
click at [120, 220] on textarea "9 min of audio in Haitian Creole, terrible quality: 1.5 hour of transcription 2…" at bounding box center [208, 196] width 201 height 52
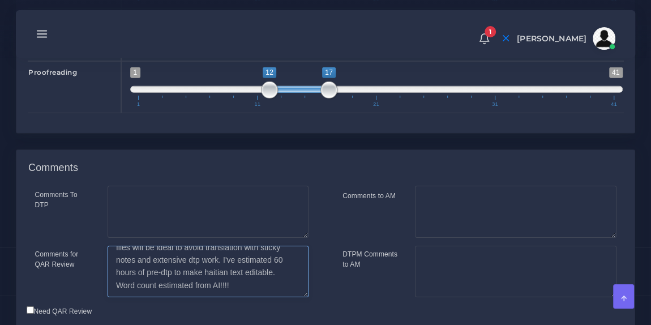
scroll to position [1845, 0]
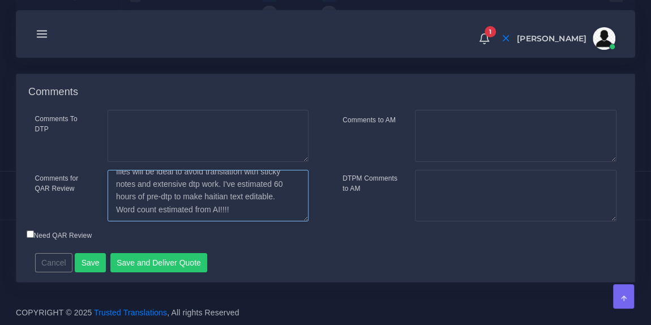
type textarea "9 min of audio in Haitian Creole, terrible quality: 1.5 hour of transcription= …"
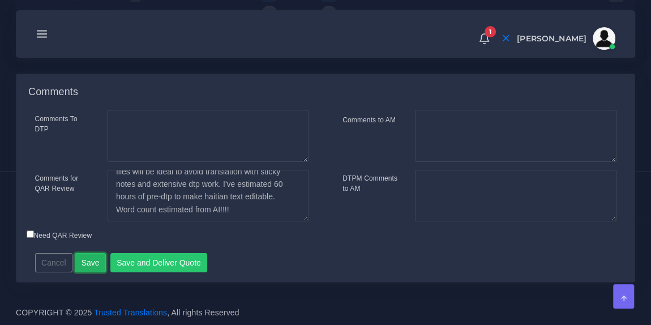
click at [86, 261] on button "Save" at bounding box center [90, 262] width 31 height 19
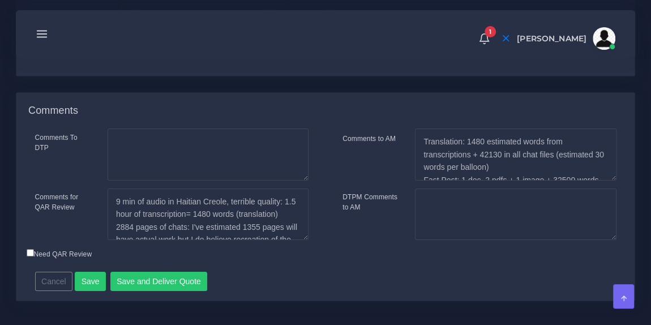
scroll to position [1877, 0]
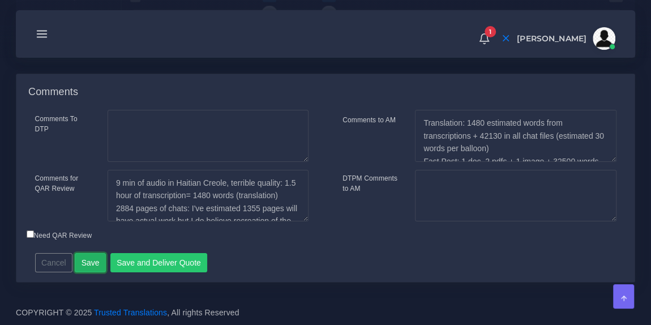
click at [92, 259] on button "Save" at bounding box center [90, 262] width 31 height 19
click at [485, 162] on textarea "Translation: 1480 estimated words from transcriptions + 42130 in all chat files…" at bounding box center [515, 136] width 201 height 52
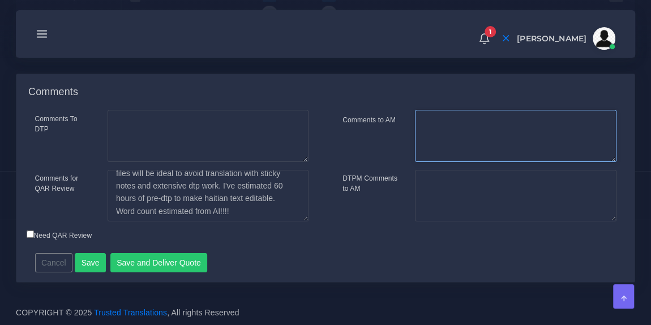
scroll to position [63, 0]
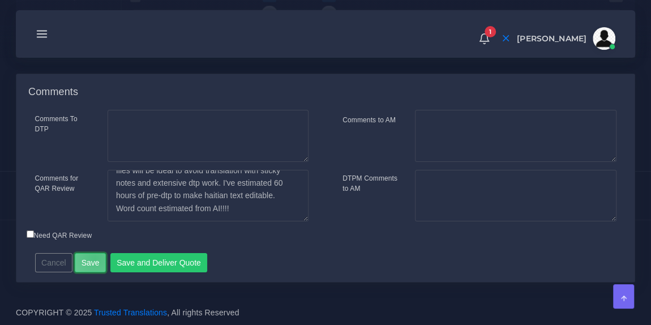
click at [92, 272] on button "Save" at bounding box center [90, 262] width 31 height 19
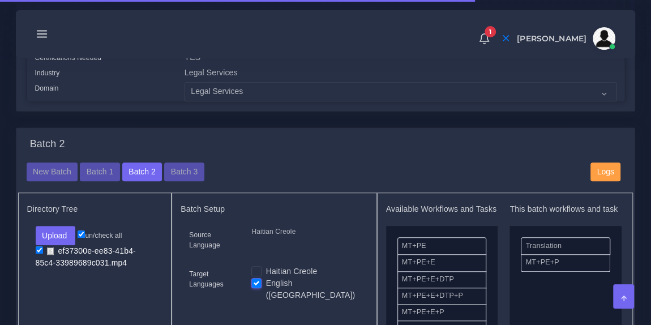
scroll to position [368, 0]
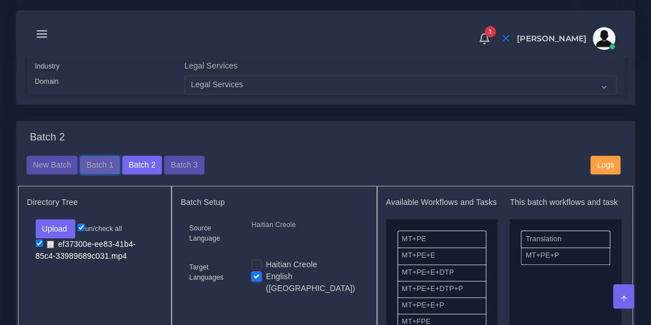
click at [96, 171] on button "Batch 1" at bounding box center [100, 165] width 40 height 19
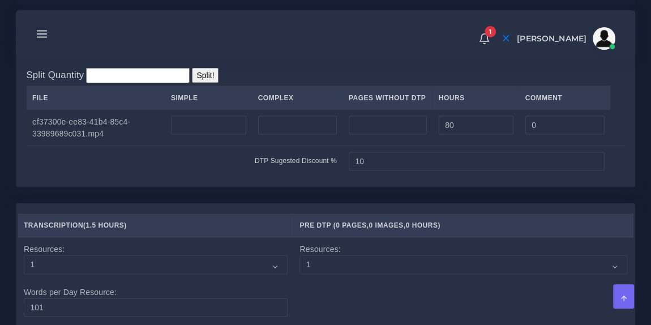
scroll to position [1064, 0]
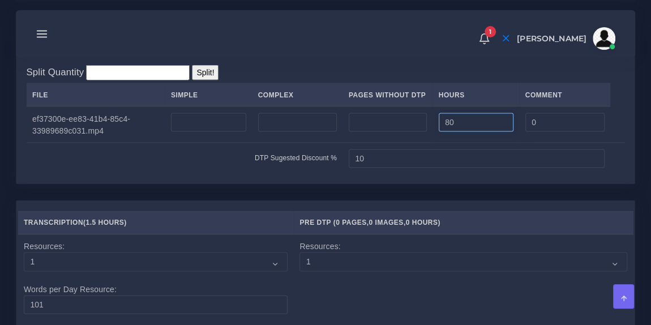
click at [449, 132] on input "80" at bounding box center [476, 122] width 75 height 19
type input "60"
click at [420, 104] on div "Split Quantity Split! File Simple Complex Pages Without DTP Hours Comment 60 0 …" at bounding box center [325, 118] width 619 height 129
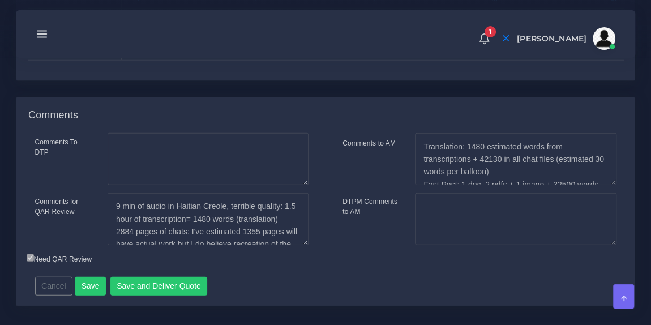
scroll to position [1557, 0]
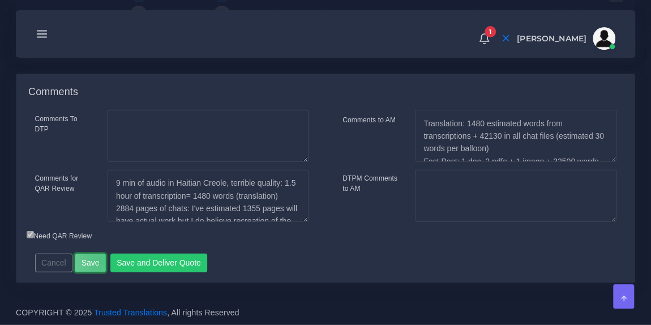
click at [96, 262] on button "Save" at bounding box center [90, 263] width 31 height 19
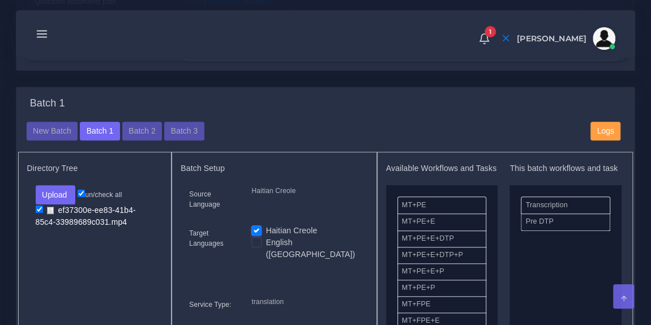
scroll to position [402, 0]
click at [128, 137] on button "Batch 2" at bounding box center [142, 130] width 40 height 19
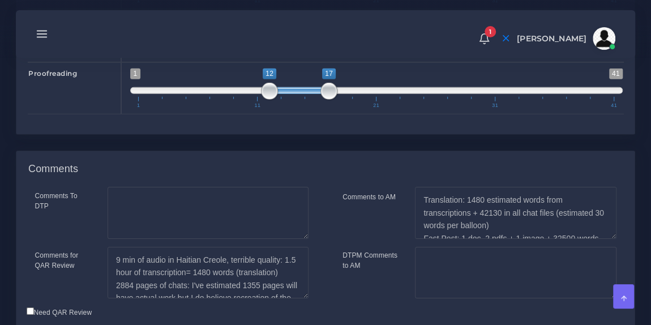
scroll to position [1845, 0]
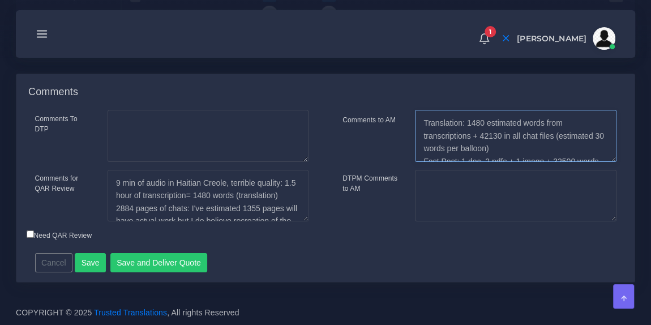
click at [440, 134] on textarea "Translation: 1480 estimated words from transcriptions + 42130 in all chat files…" at bounding box center [515, 136] width 201 height 52
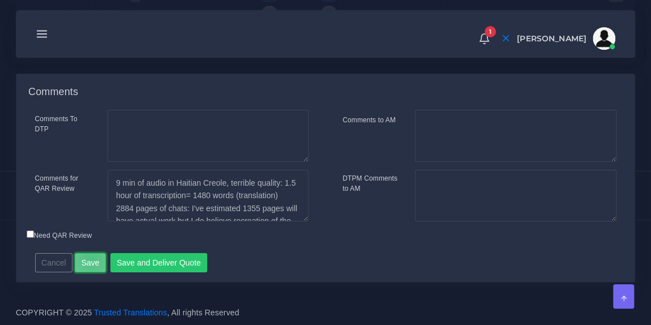
click at [88, 259] on button "Save" at bounding box center [90, 262] width 31 height 19
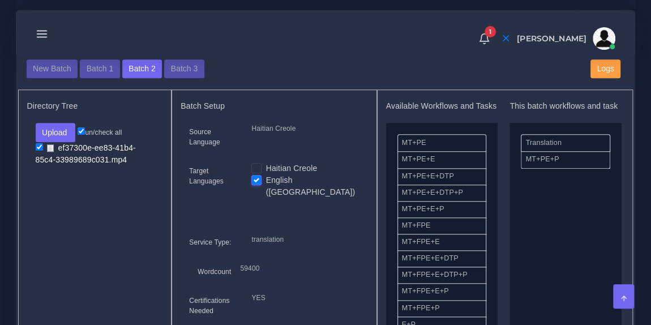
scroll to position [463, 0]
click at [97, 78] on button "Batch 1" at bounding box center [100, 69] width 40 height 19
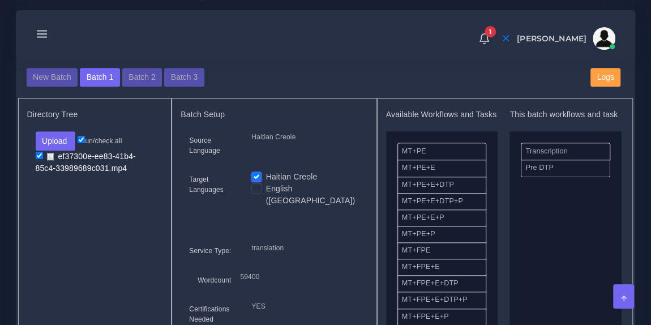
scroll to position [423, 0]
click at [143, 83] on button "Batch 2" at bounding box center [142, 78] width 40 height 19
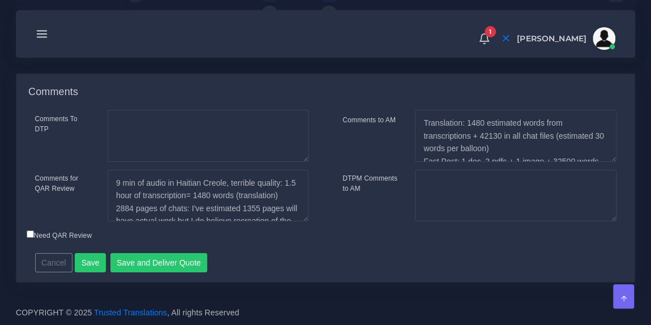
scroll to position [1842, 0]
click at [468, 137] on textarea "Translation: 1480 estimated words from transcriptions + 42130 in all chat files…" at bounding box center [515, 136] width 201 height 52
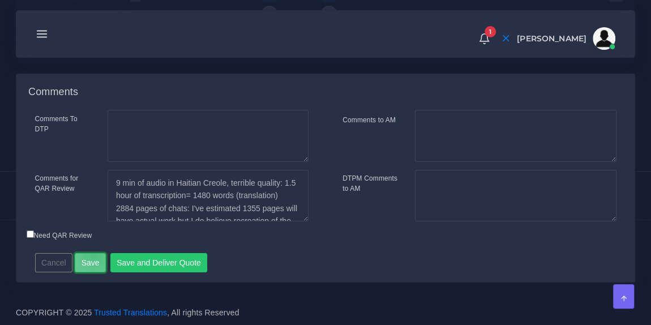
click at [91, 259] on button "Save" at bounding box center [90, 262] width 31 height 19
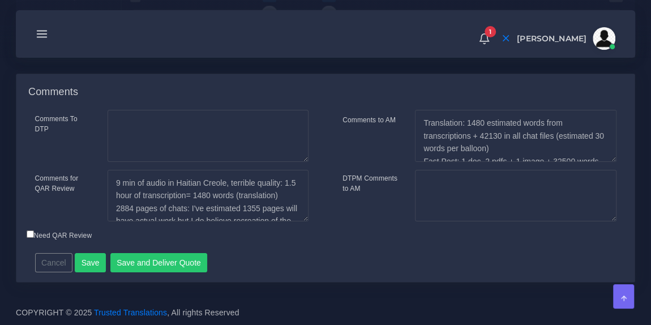
scroll to position [1877, 0]
click at [458, 143] on textarea "Translation: 1480 estimated words from transcriptions + 42130 in all chat files…" at bounding box center [515, 136] width 201 height 52
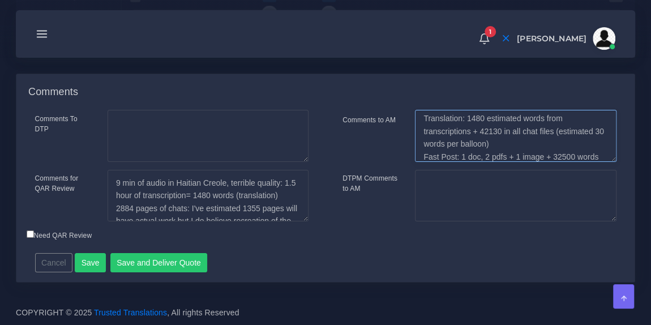
scroll to position [7, 0]
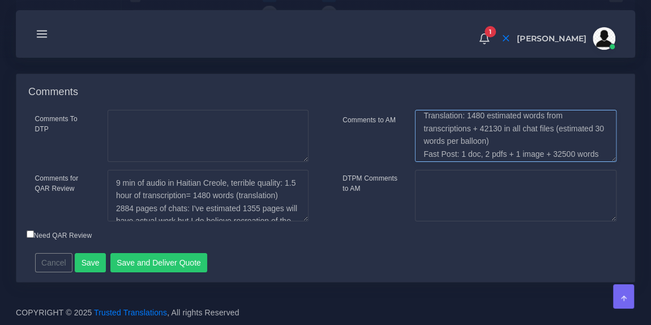
click at [483, 130] on textarea "Translation: 1480 estimated words from transcriptions + 42130 in all chat files…" at bounding box center [515, 136] width 201 height 52
drag, startPoint x: 504, startPoint y: 140, endPoint x: 475, endPoint y: 130, distance: 31.2
click at [475, 130] on textarea "Translation: 1480 estimated words from transcriptions + 42130 in all chat files…" at bounding box center [515, 136] width 201 height 52
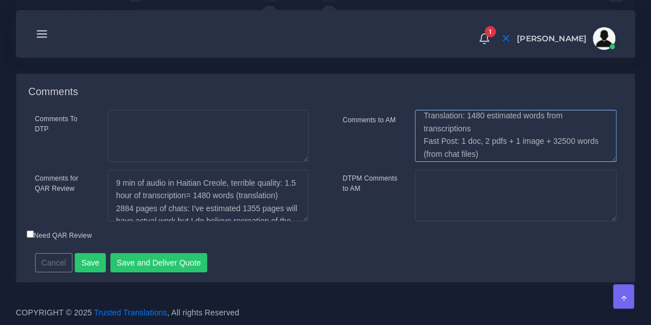
scroll to position [12, 0]
drag, startPoint x: 543, startPoint y: 138, endPoint x: 581, endPoint y: 149, distance: 40.2
click at [581, 149] on textarea "Translation: 1480 estimated words from transcriptions + 42130 in all chat files…" at bounding box center [515, 136] width 201 height 52
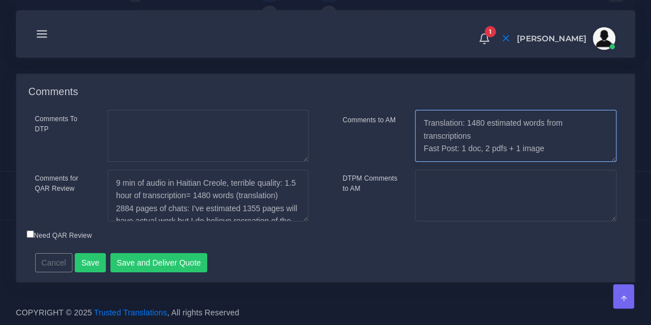
scroll to position [0, 0]
type textarea "Translation: 1480 estimated words from transcriptions Fast Post: 1 doc, 2 pdfs …"
click at [86, 262] on button "Save" at bounding box center [90, 262] width 31 height 19
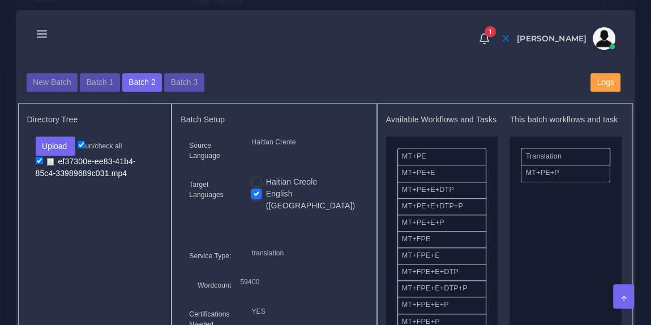
scroll to position [445, 0]
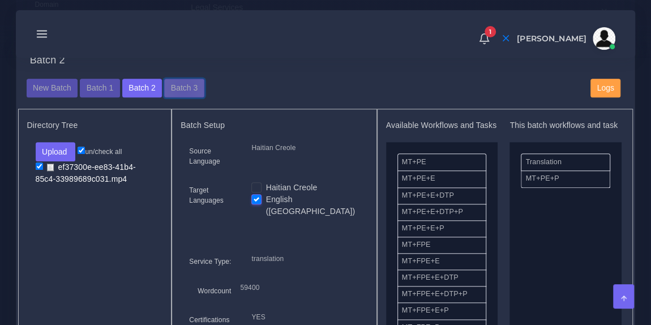
click at [179, 97] on button "Batch 3" at bounding box center [184, 88] width 40 height 19
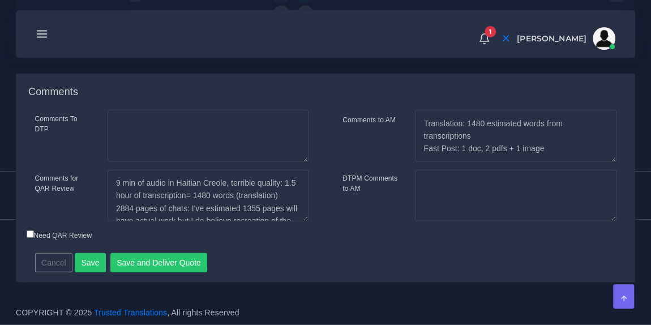
scroll to position [63, 0]
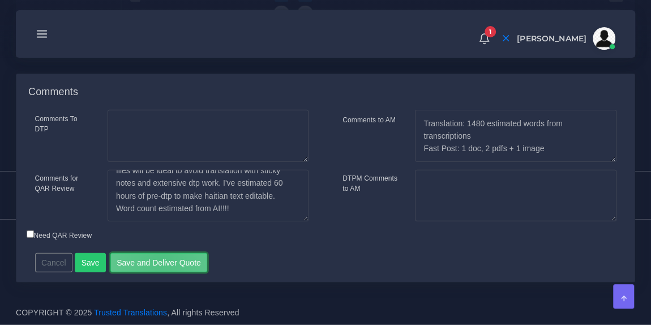
click at [157, 262] on button "Save and Deliver Quote" at bounding box center [158, 262] width 97 height 19
